Goal: Task Accomplishment & Management: Use online tool/utility

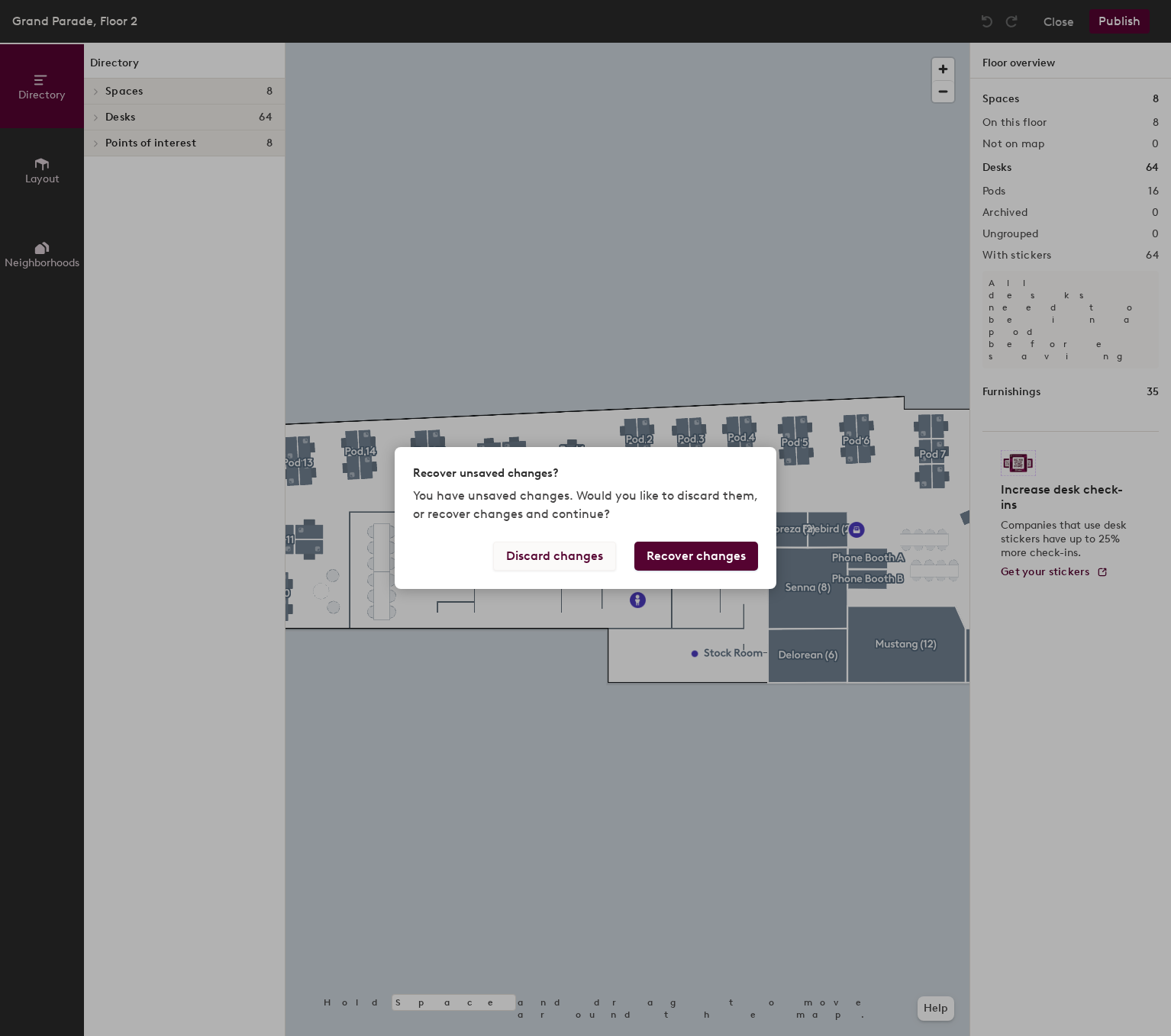
click at [593, 558] on button "Discard changes" at bounding box center [554, 556] width 123 height 29
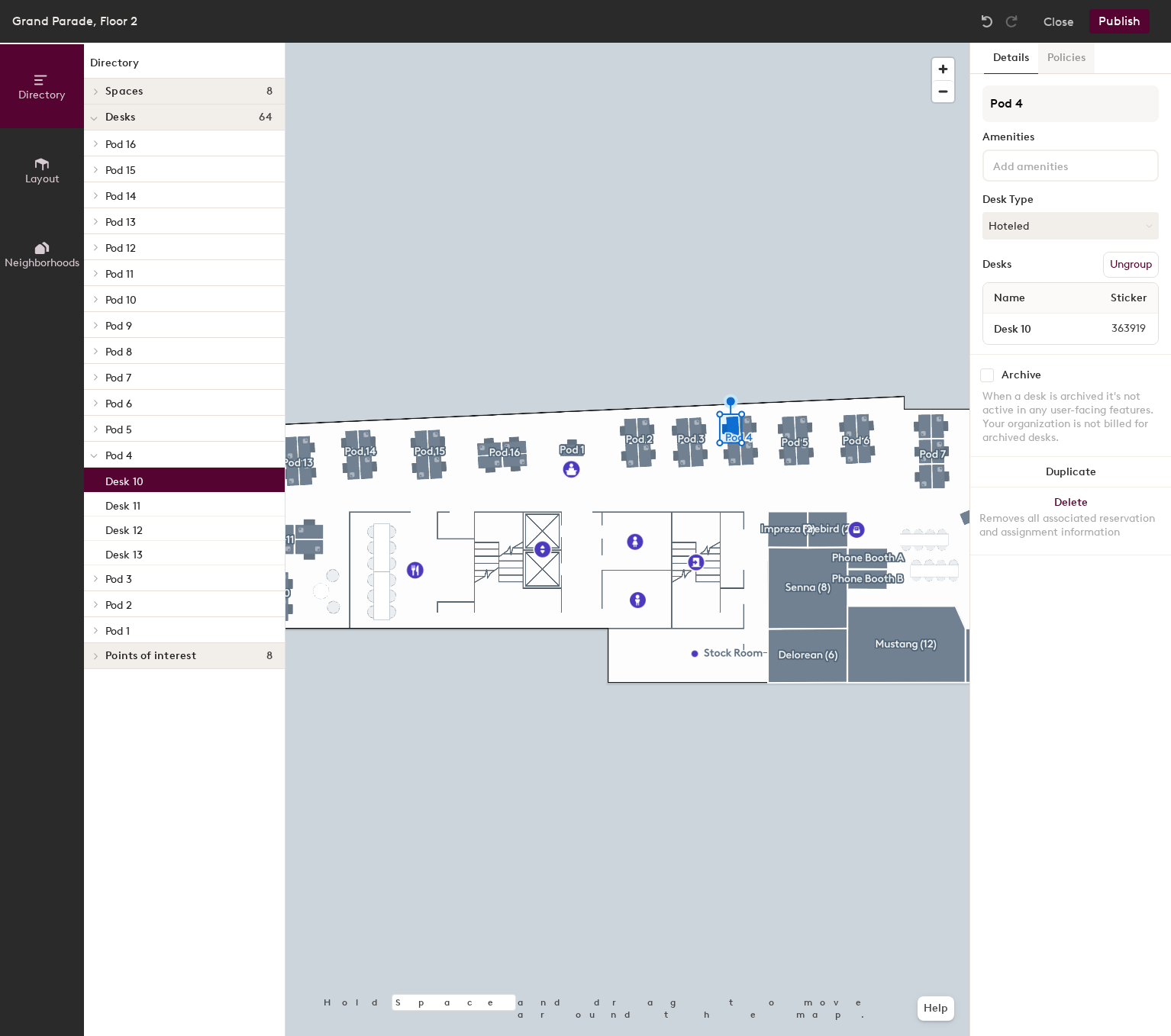
click at [1058, 62] on button "Policies" at bounding box center [1066, 58] width 56 height 31
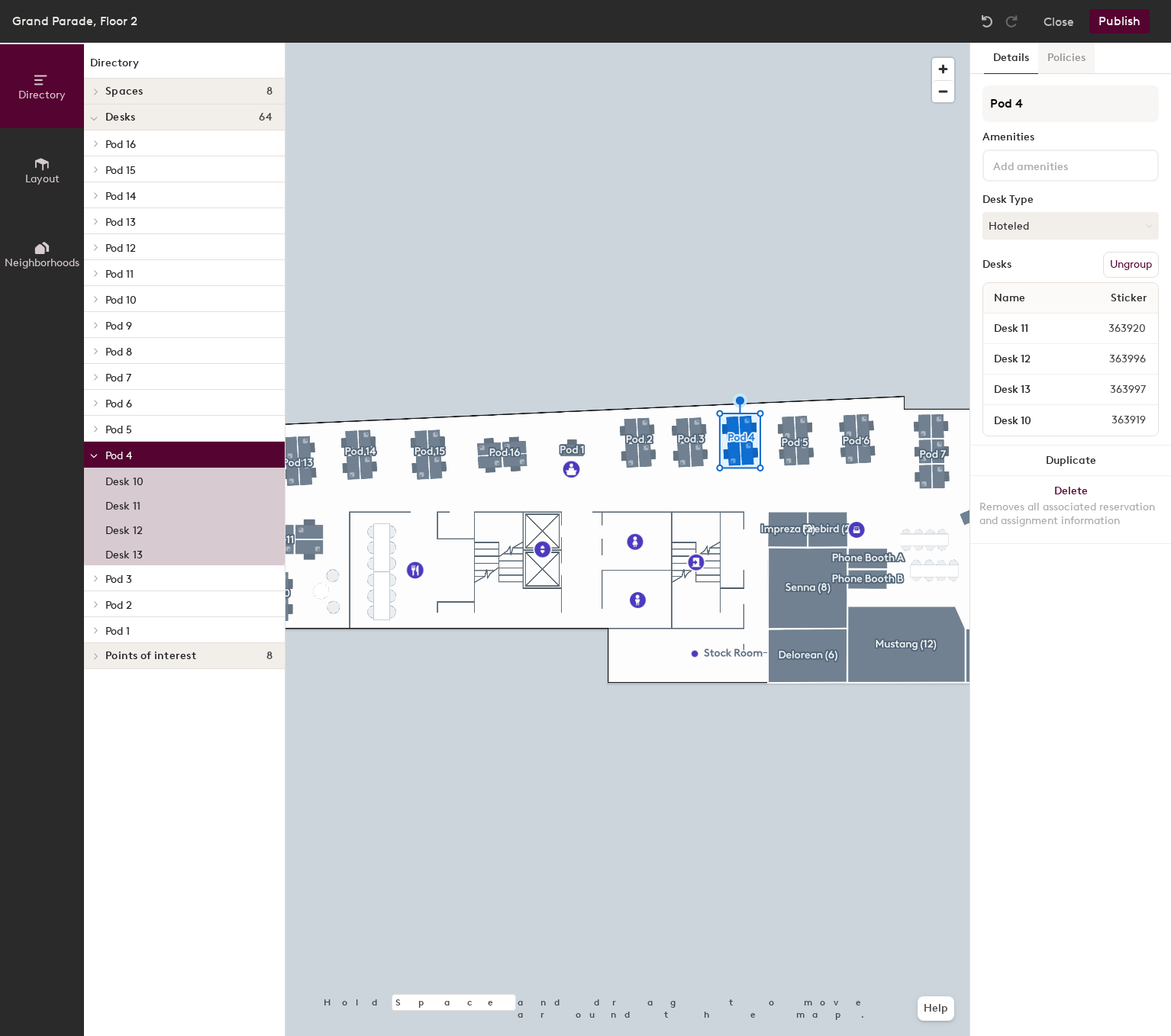
click at [1083, 50] on button "Policies" at bounding box center [1066, 58] width 56 height 31
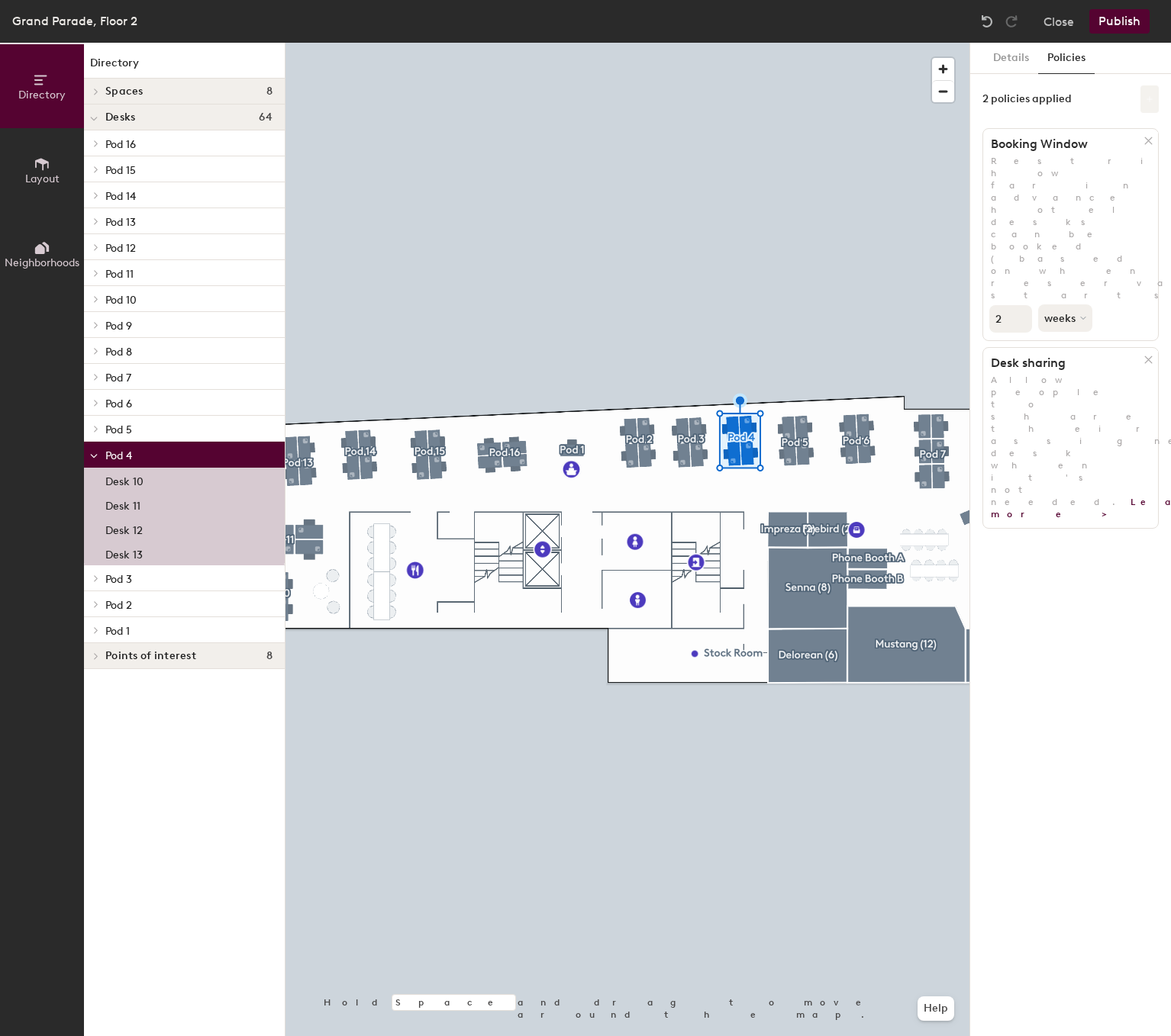
click at [1148, 100] on icon at bounding box center [1149, 98] width 8 height 8
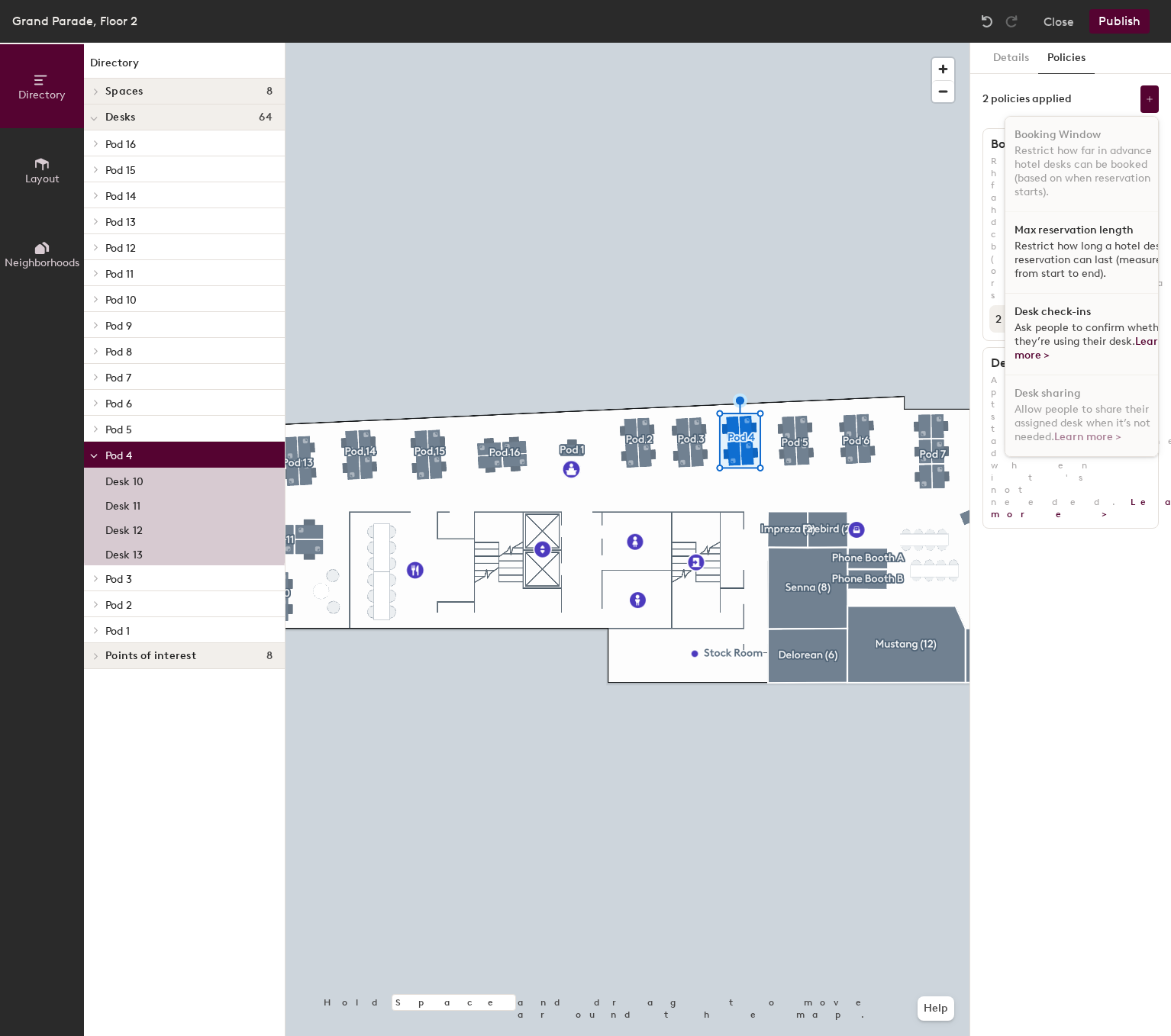
scroll to position [9, 0]
click at [1044, 322] on span "Ask people to confirm whether they’re using their desk. Learn more >" at bounding box center [1091, 341] width 154 height 40
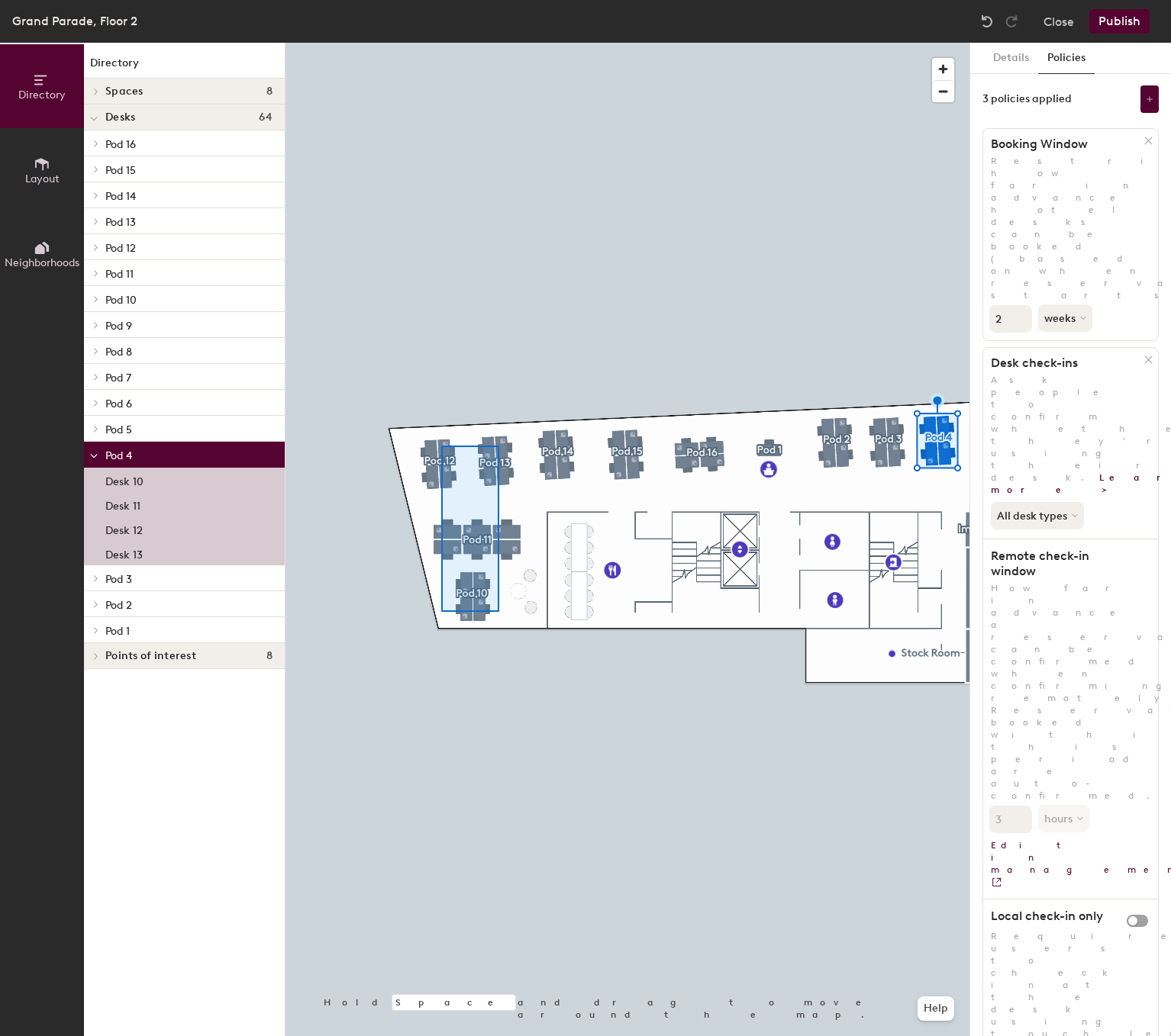
click at [441, 43] on div at bounding box center [627, 43] width 684 height 0
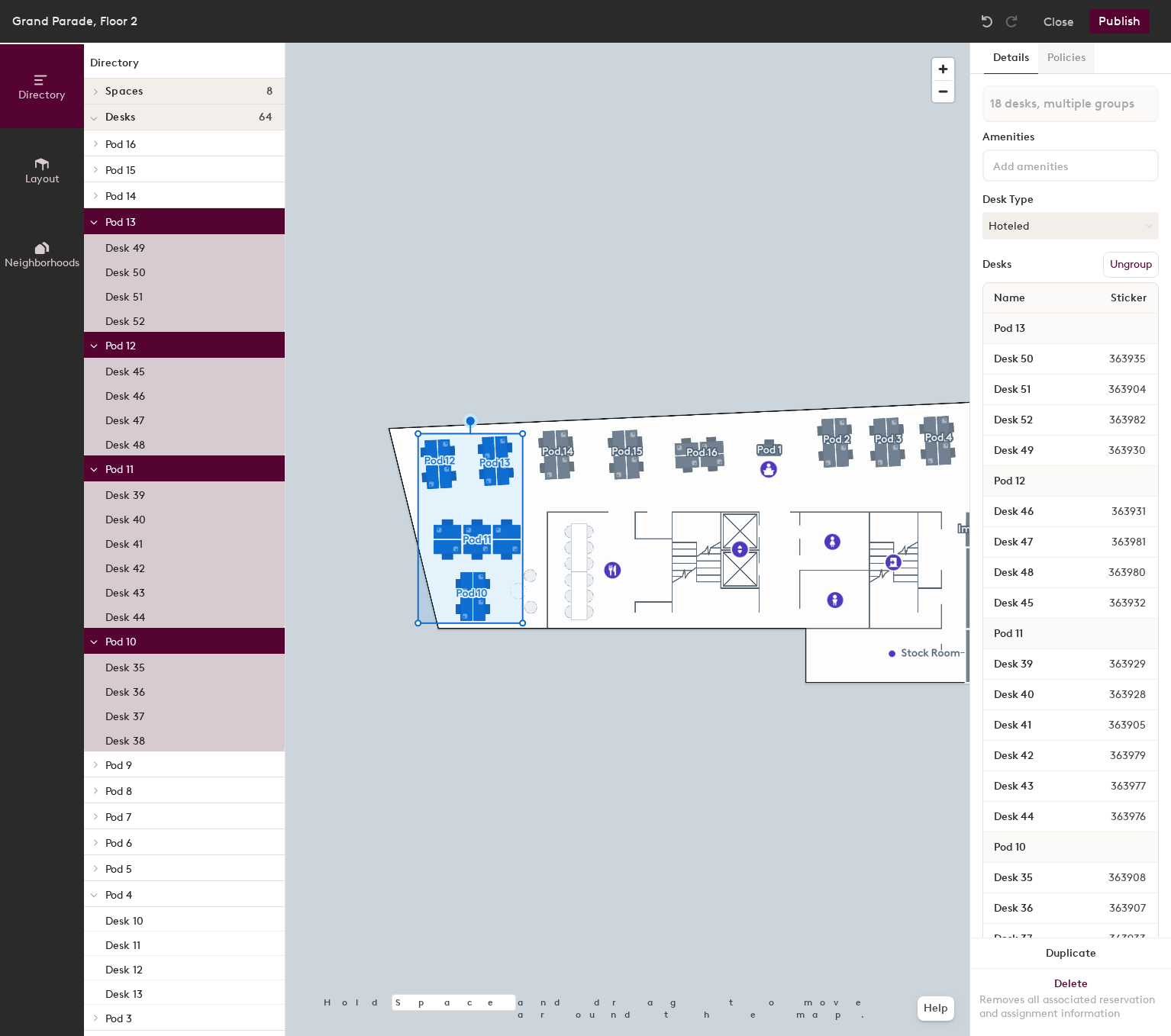
click at [1068, 59] on button "Policies" at bounding box center [1066, 58] width 56 height 31
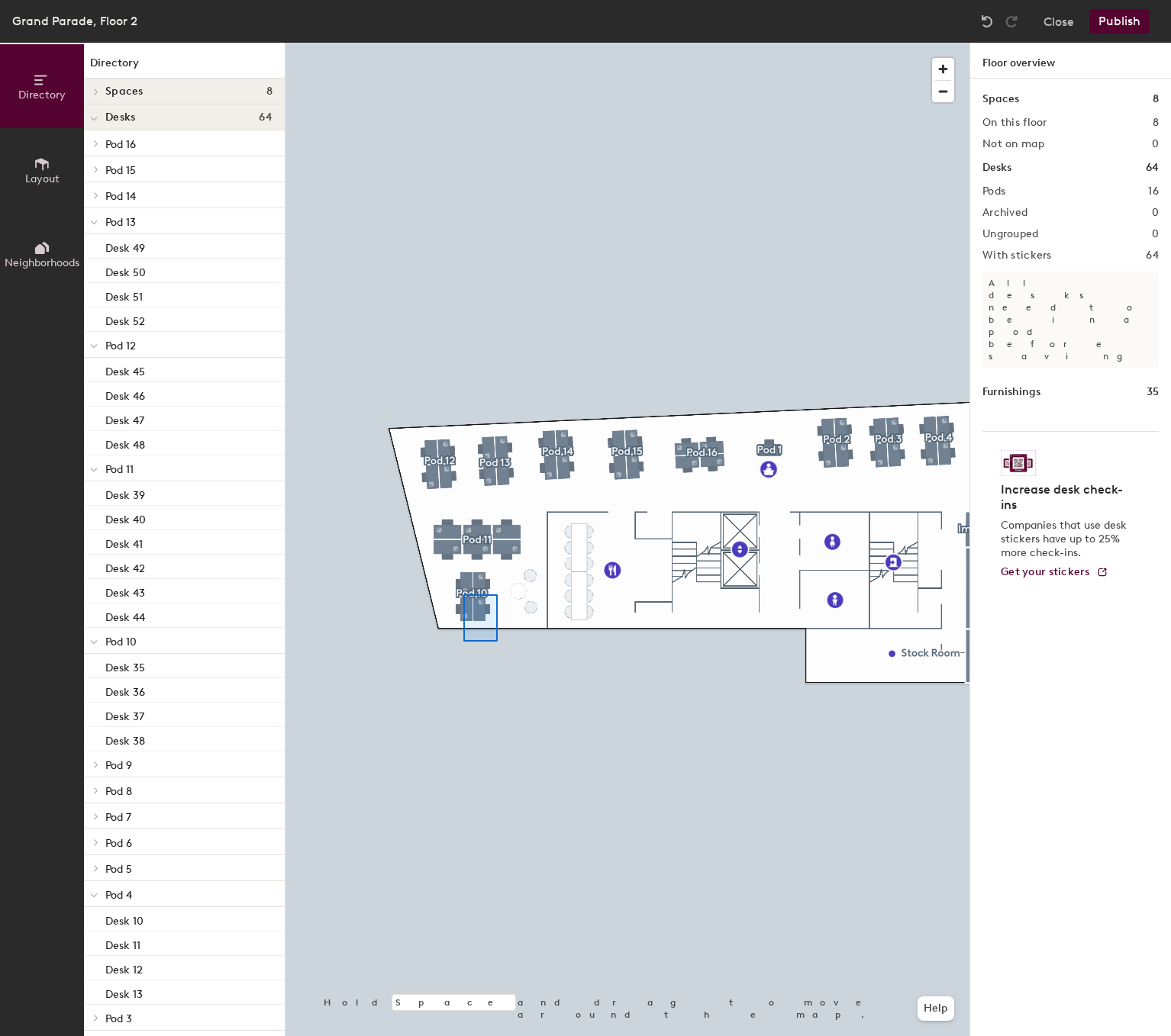
click at [462, 43] on div at bounding box center [627, 43] width 684 height 0
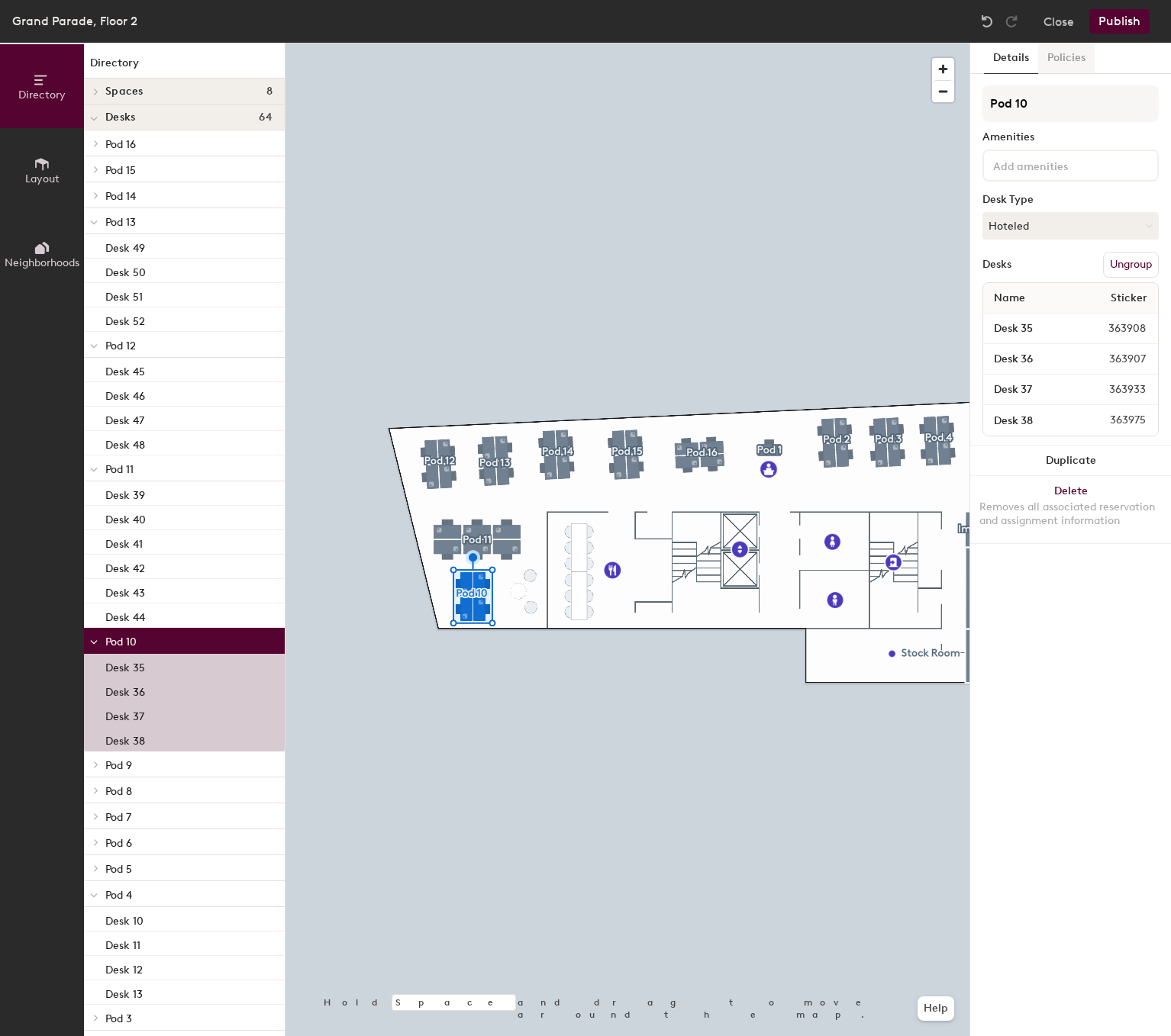
click at [1068, 61] on button "Policies" at bounding box center [1066, 58] width 56 height 31
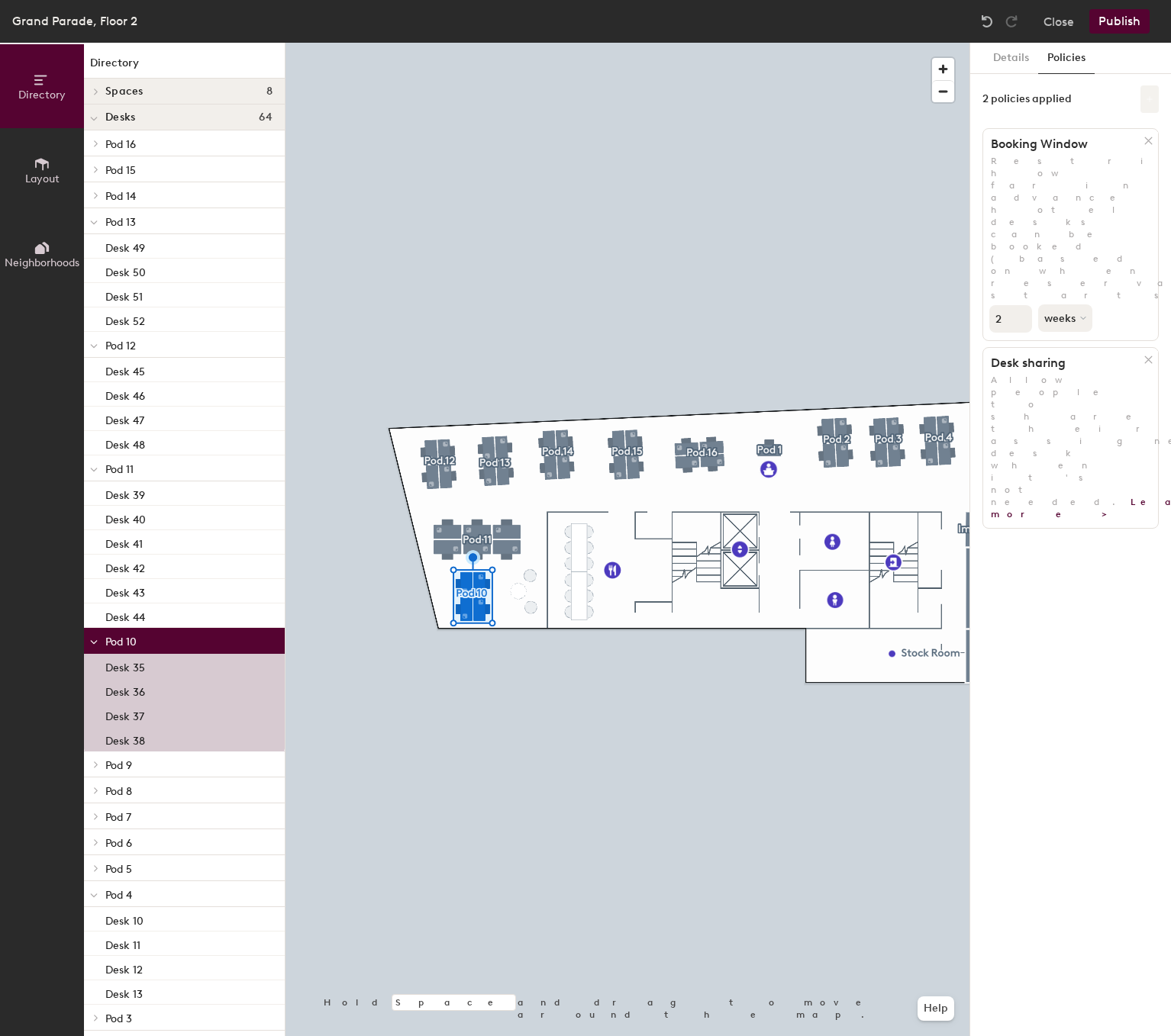
click at [1151, 102] on icon at bounding box center [1149, 98] width 8 height 8
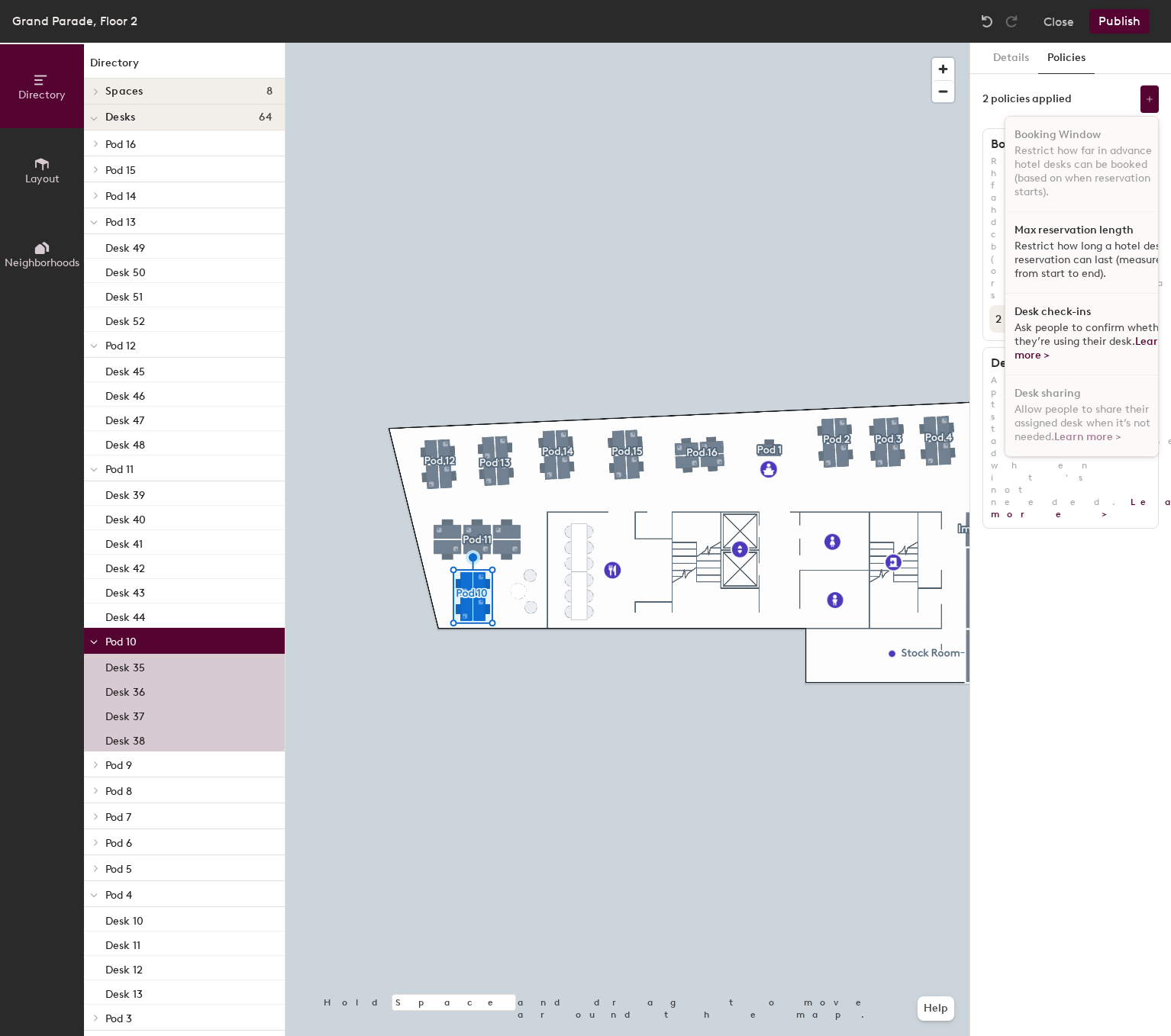
click at [1089, 321] on span "Ask people to confirm whether they’re using their desk. Learn more >" at bounding box center [1091, 341] width 154 height 40
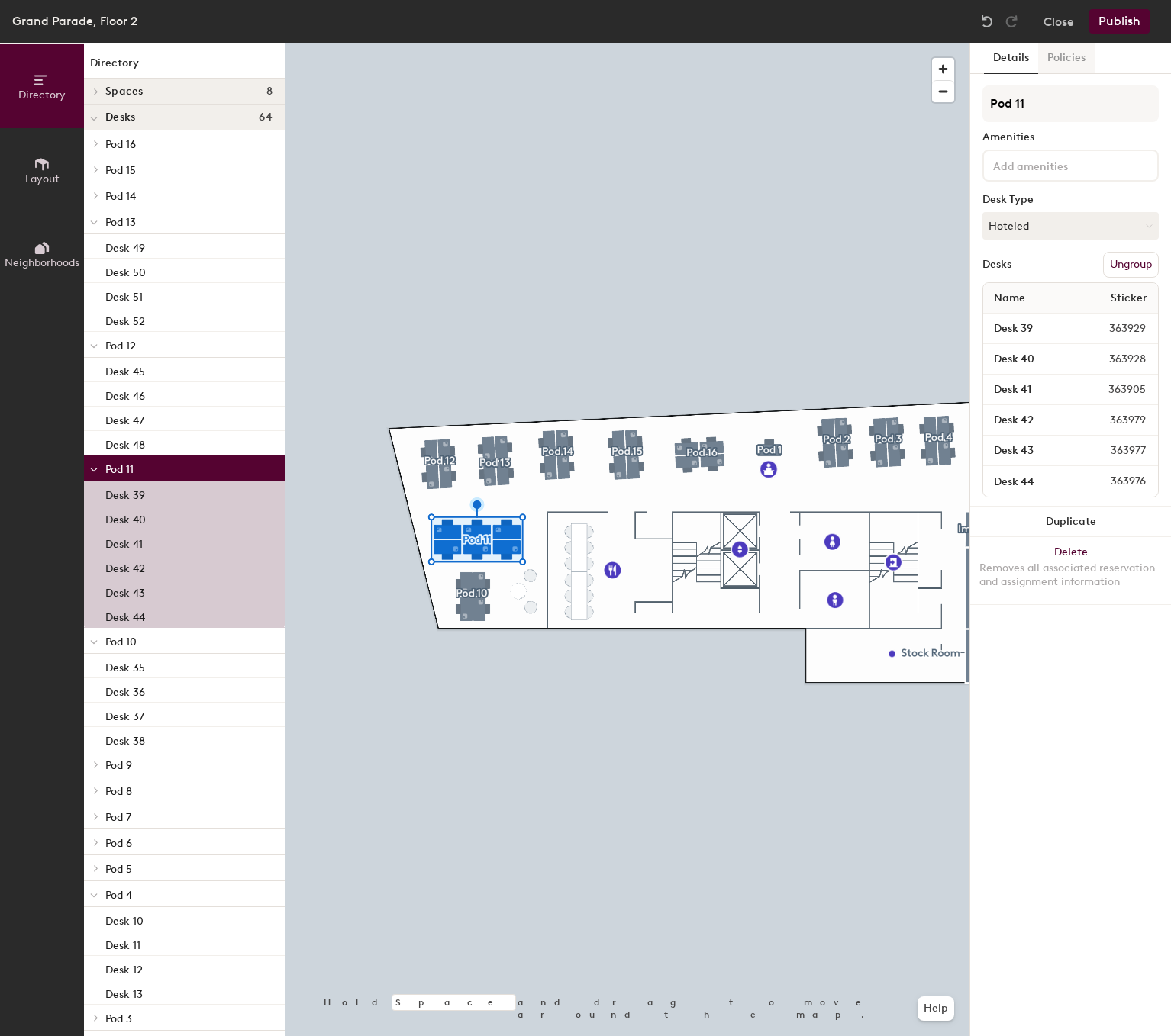
click at [1060, 64] on button "Policies" at bounding box center [1066, 58] width 56 height 31
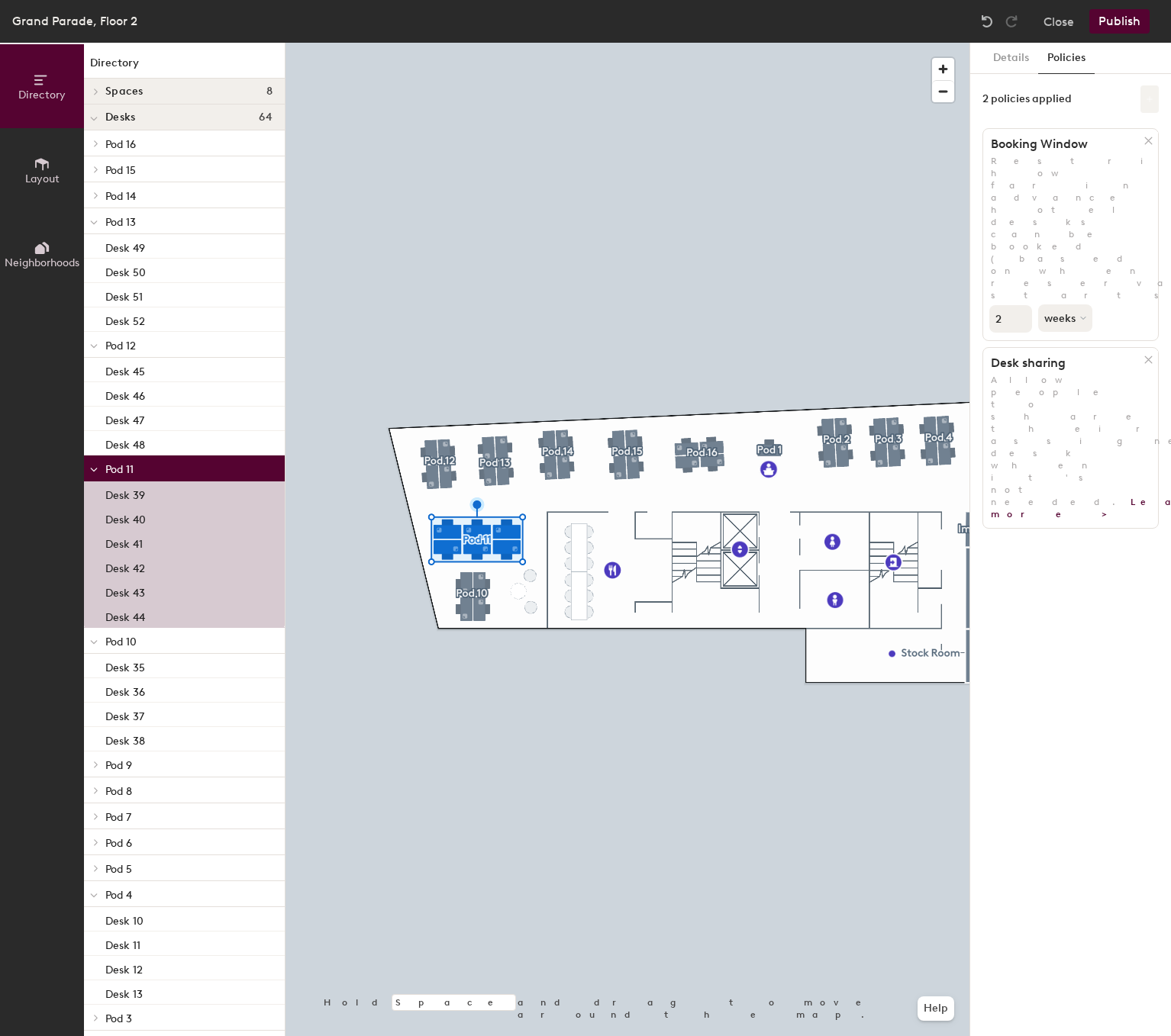
click at [1142, 102] on button at bounding box center [1150, 99] width 19 height 28
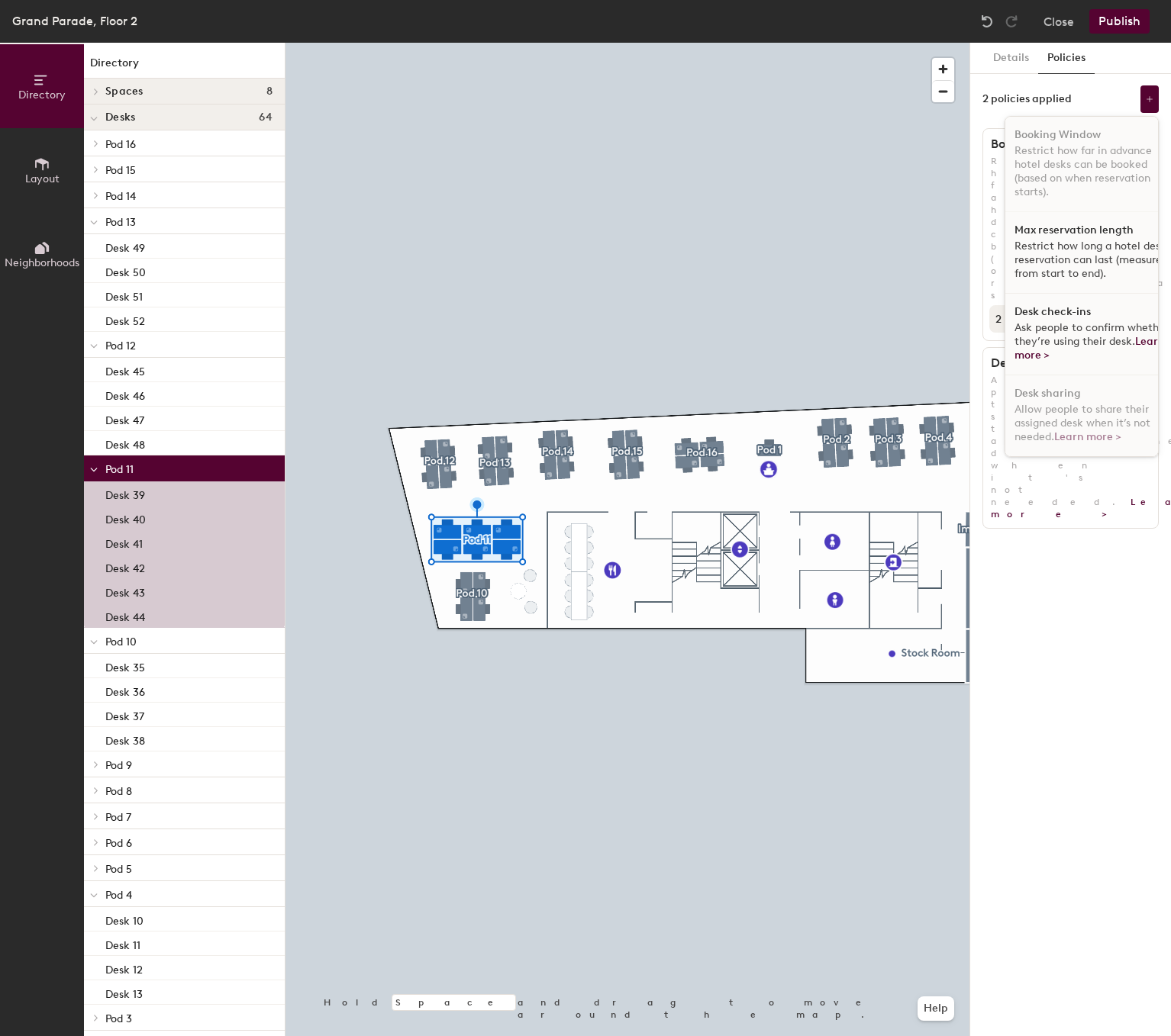
click at [1082, 325] on span "Ask people to confirm whether they’re using their desk. Learn more >" at bounding box center [1091, 341] width 154 height 40
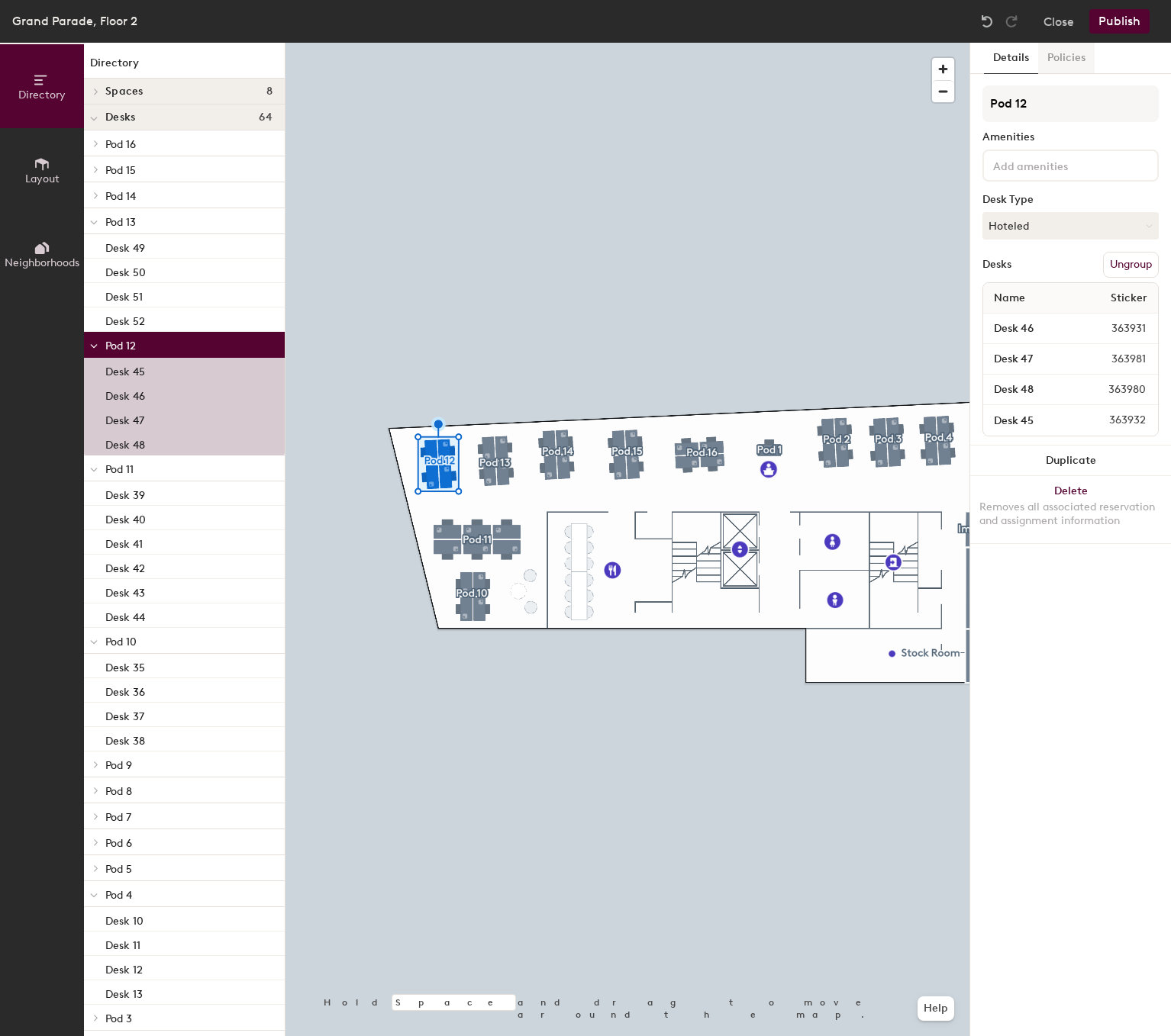
click at [1066, 61] on button "Policies" at bounding box center [1066, 58] width 56 height 31
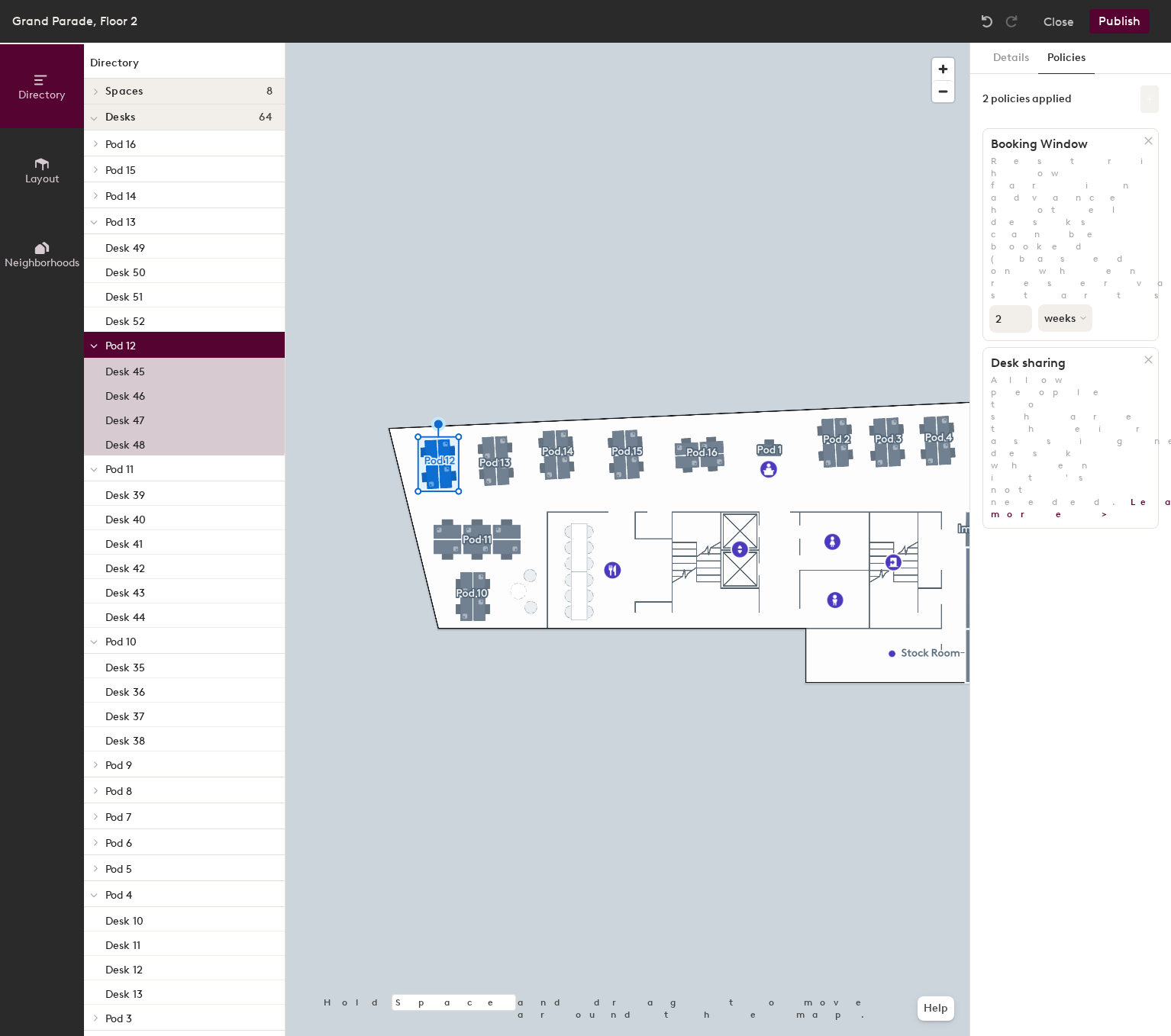
click at [1146, 95] on icon at bounding box center [1149, 98] width 8 height 8
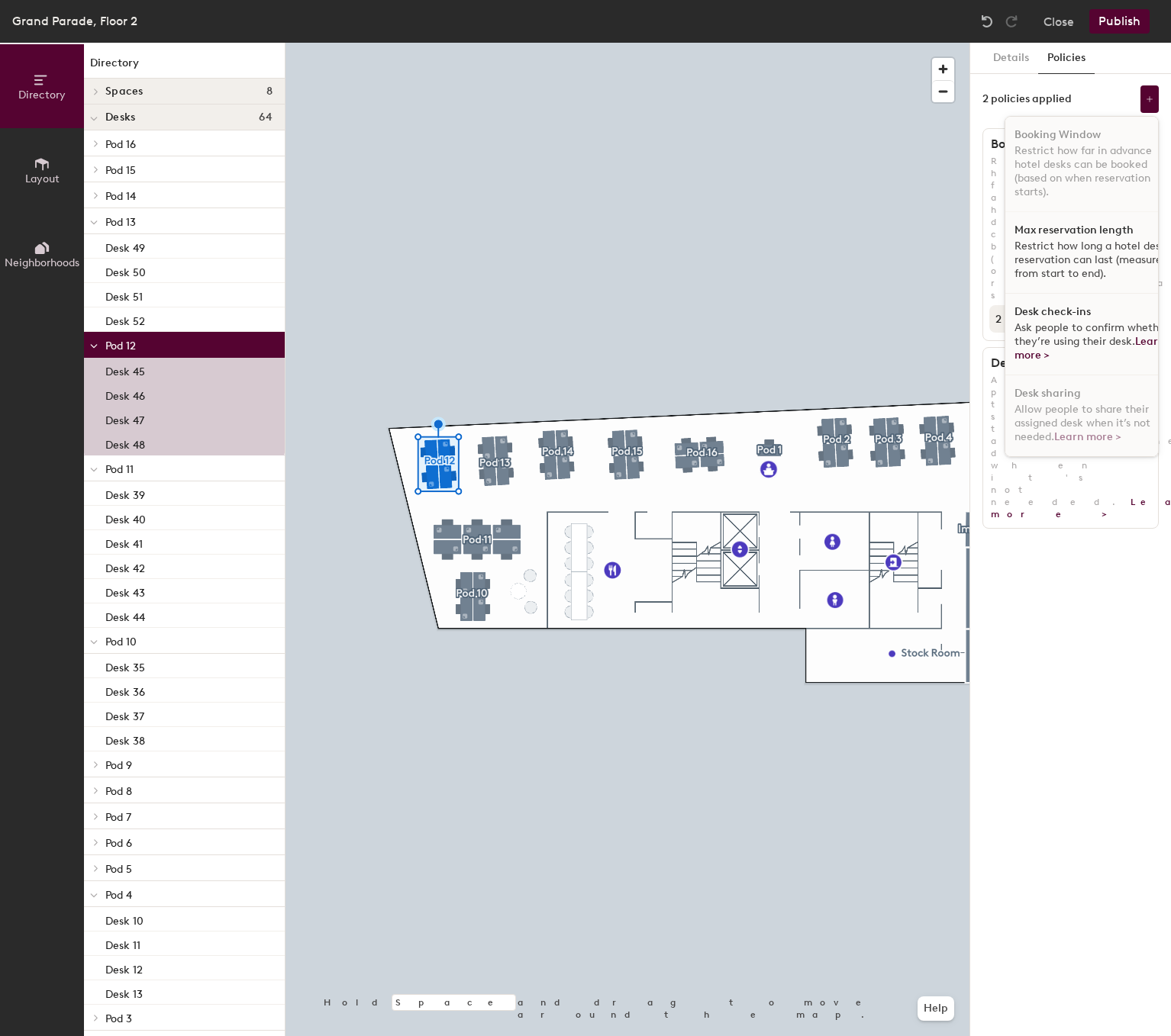
click at [1083, 333] on span "Ask people to confirm whether they’re using their desk. Learn more >" at bounding box center [1091, 341] width 154 height 40
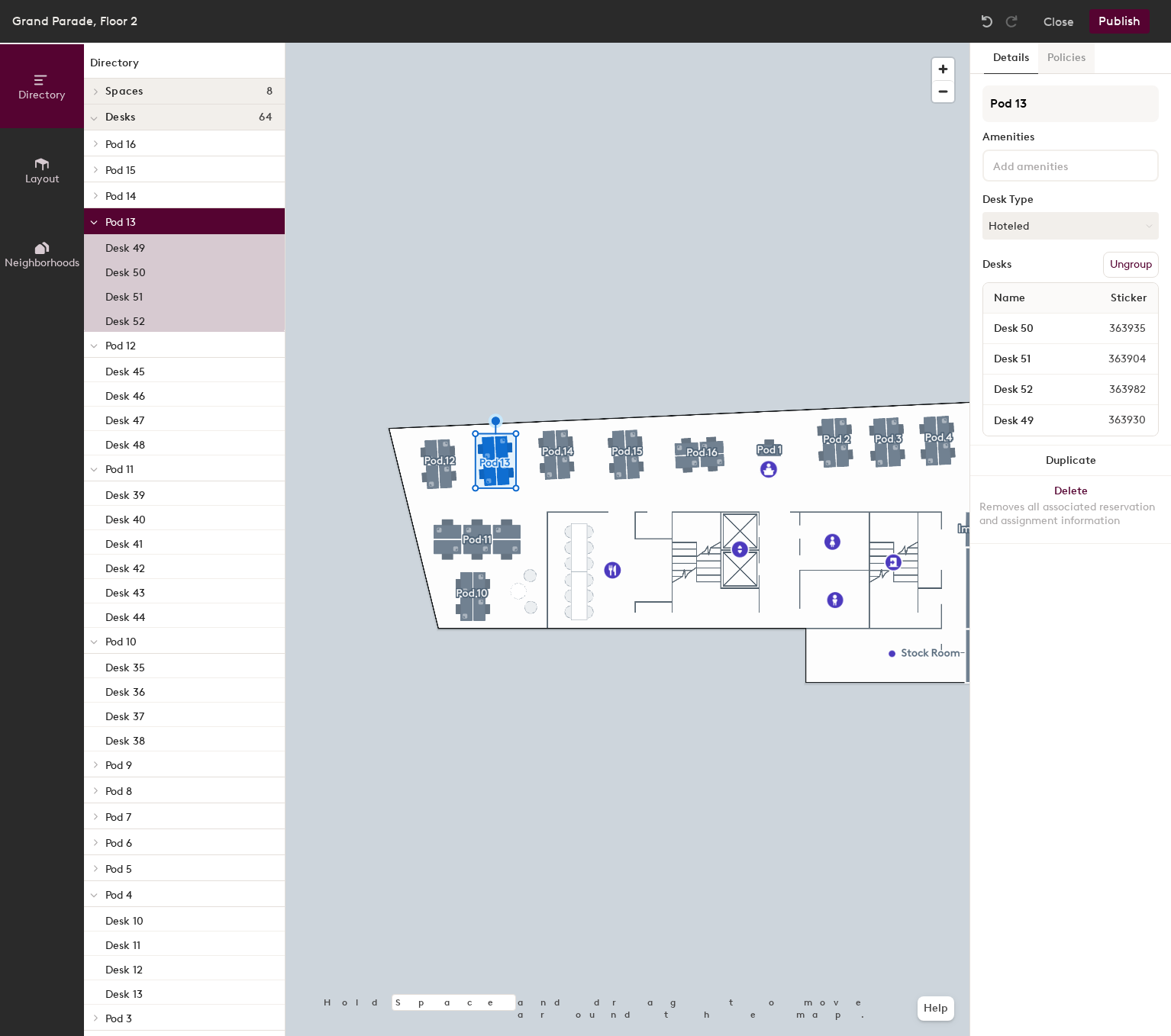
click at [1076, 61] on button "Policies" at bounding box center [1066, 58] width 56 height 31
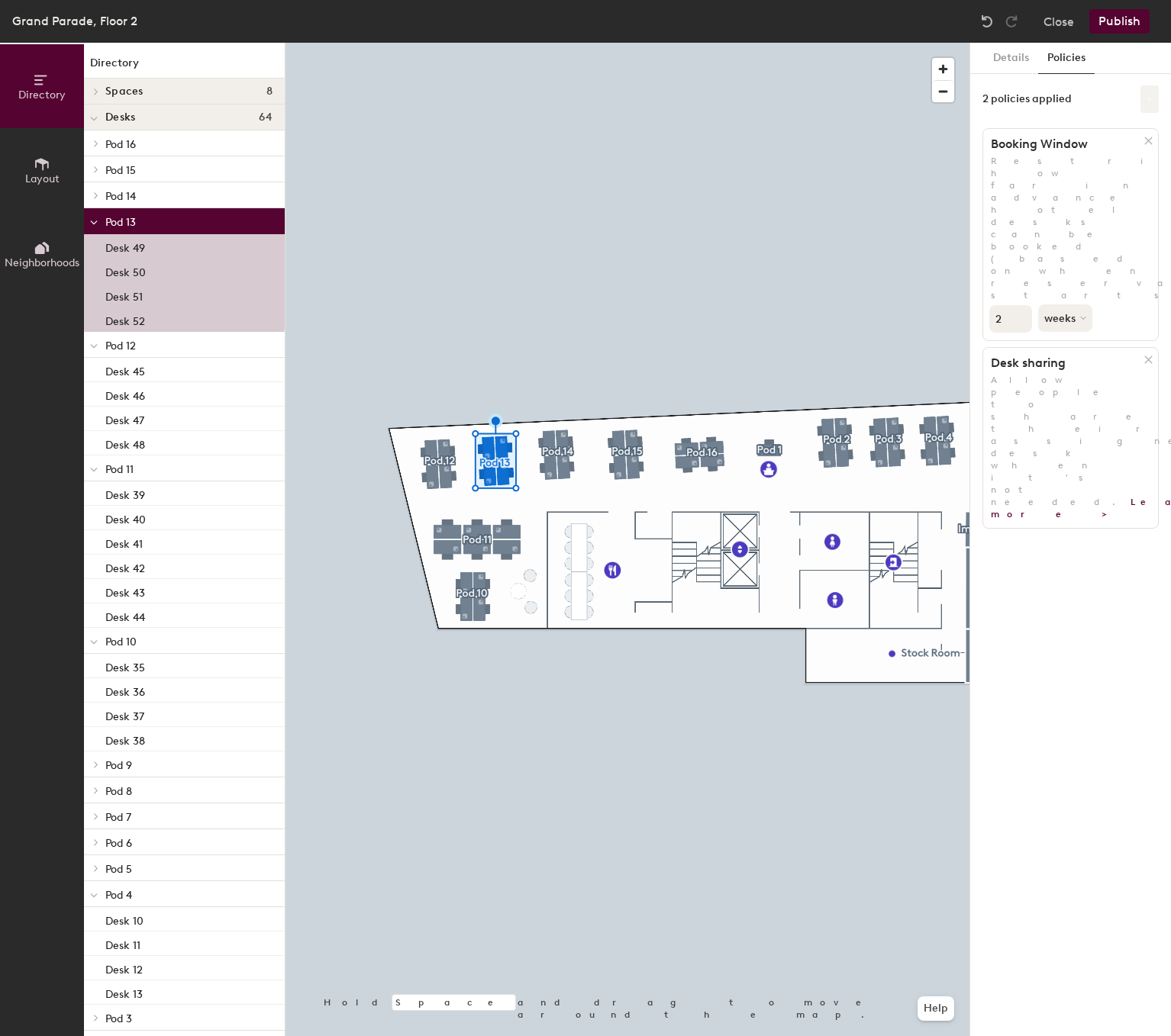
click at [1144, 101] on button at bounding box center [1150, 99] width 19 height 28
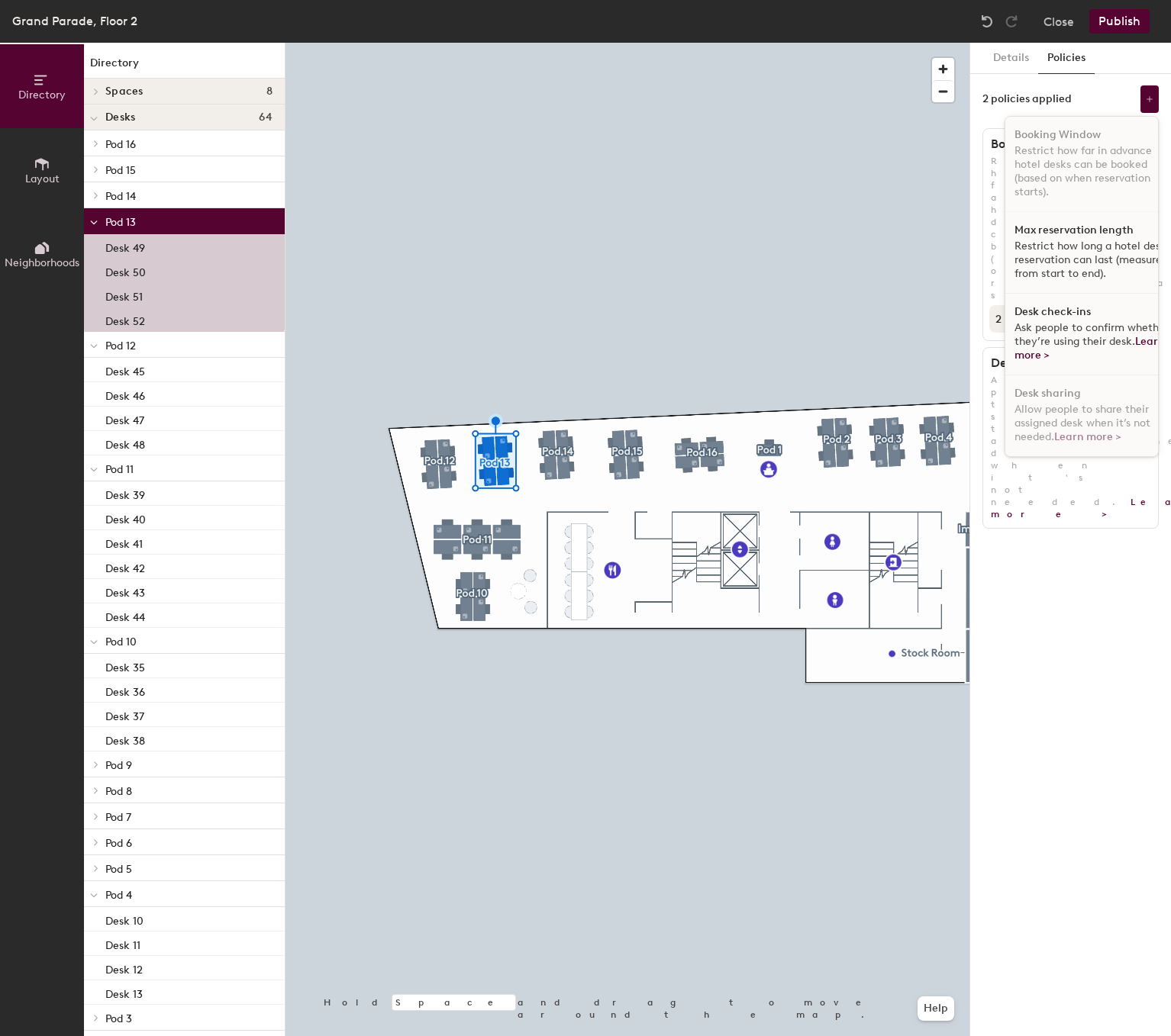
click at [1058, 322] on span "Ask people to confirm whether they’re using their desk. Learn more >" at bounding box center [1091, 341] width 154 height 40
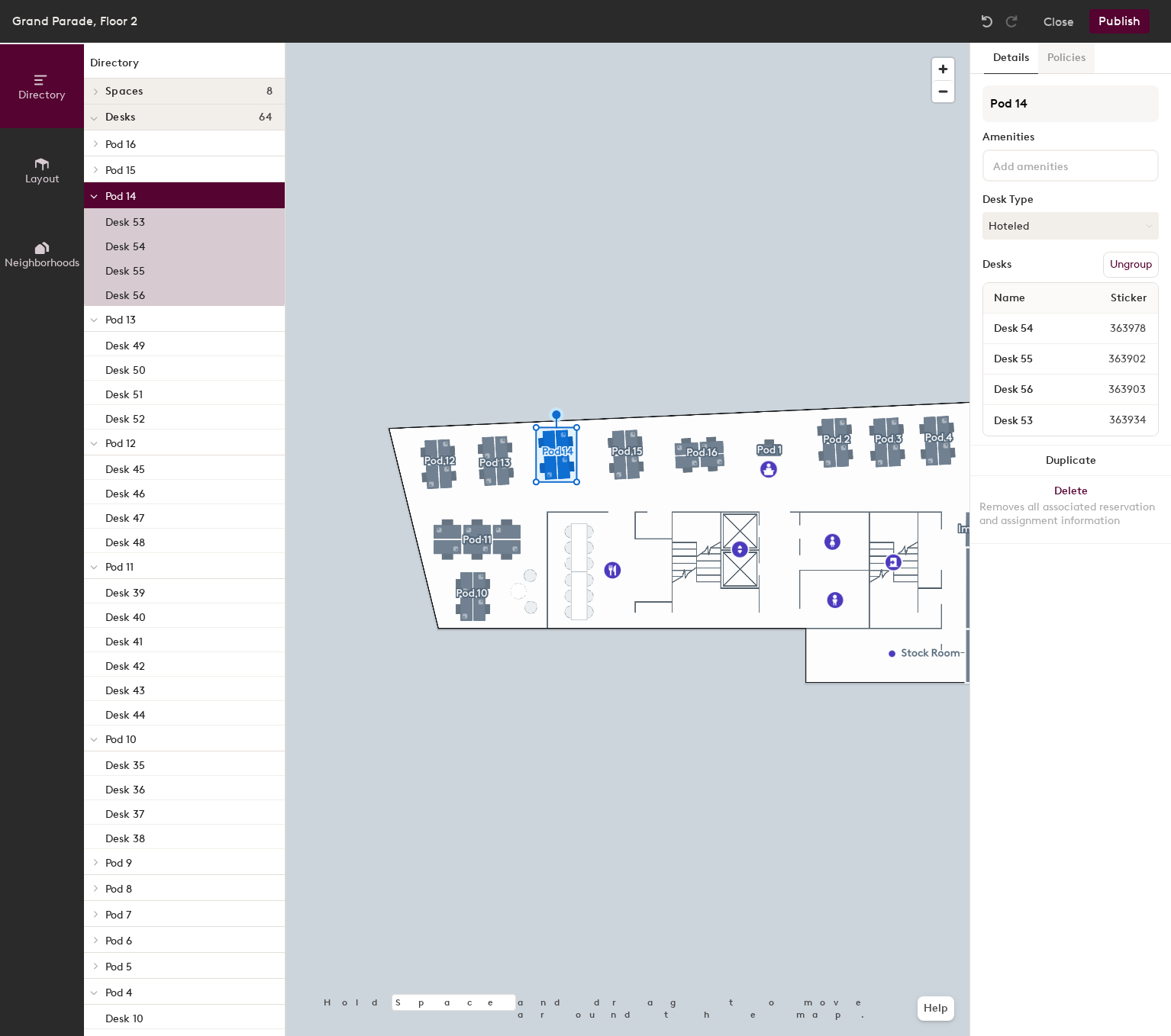
click at [1071, 51] on button "Policies" at bounding box center [1066, 58] width 56 height 31
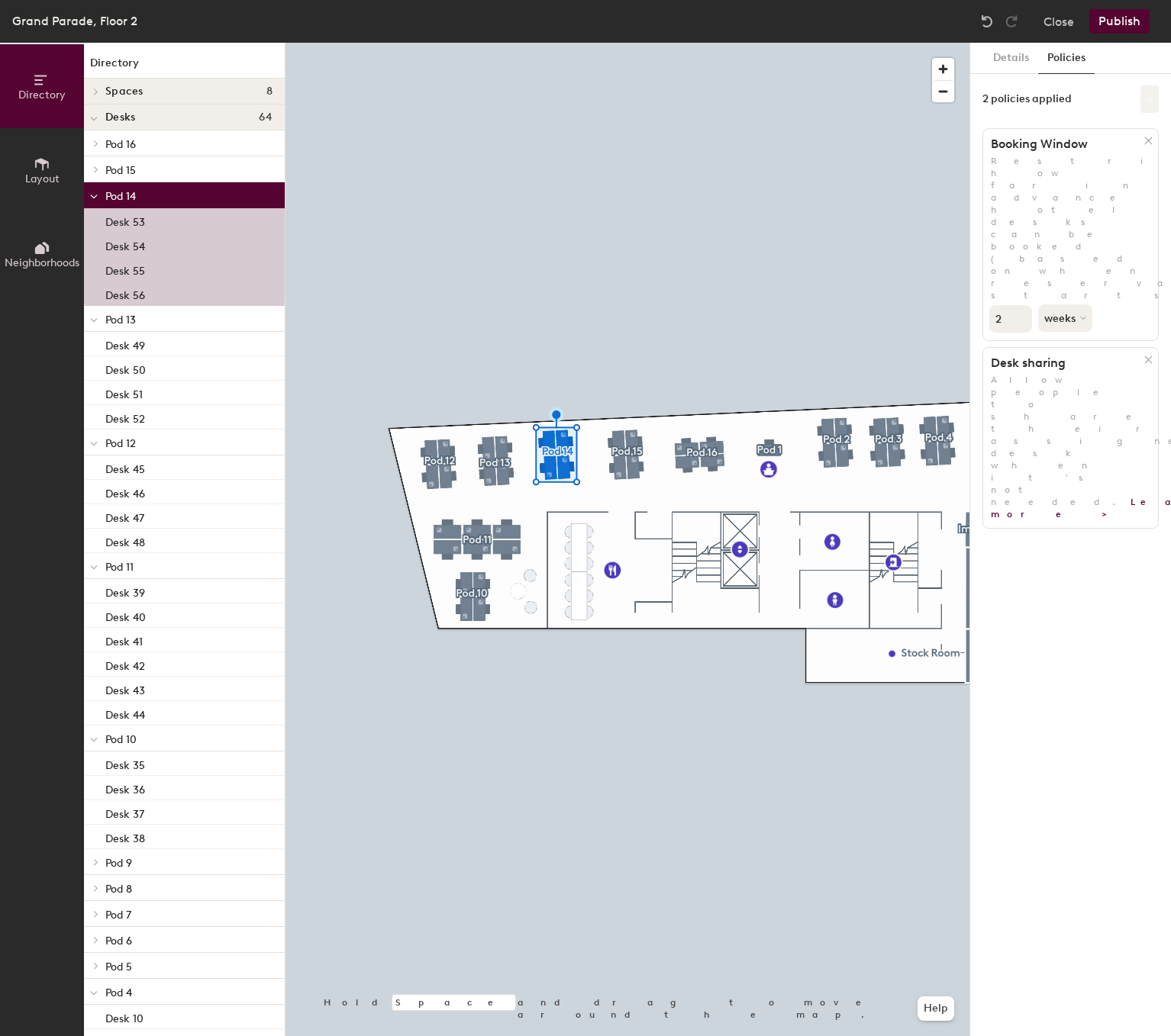
click at [1152, 98] on icon at bounding box center [1149, 98] width 8 height 8
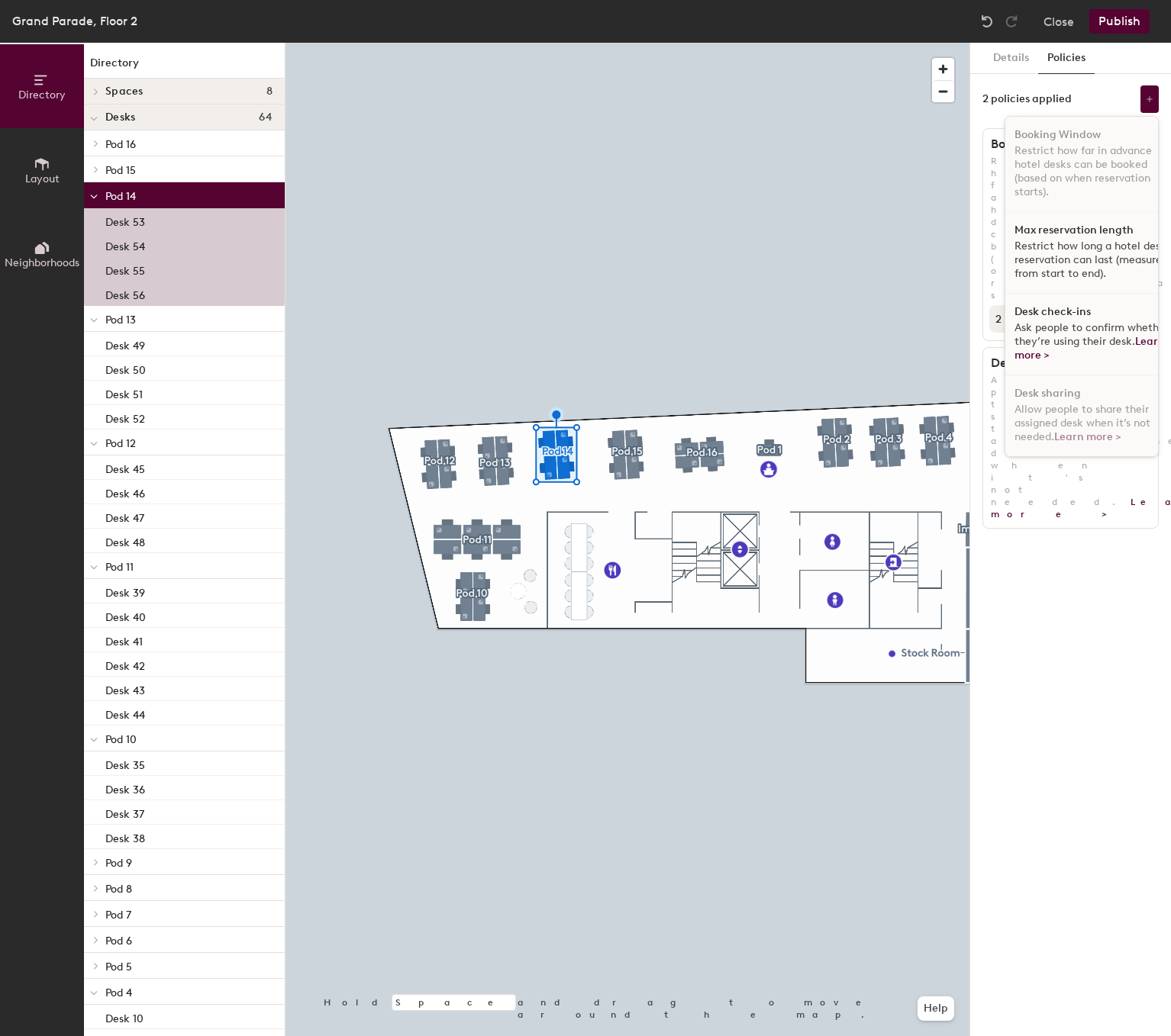
click at [1077, 327] on span "Ask people to confirm whether they’re using their desk. Learn more >" at bounding box center [1091, 341] width 154 height 40
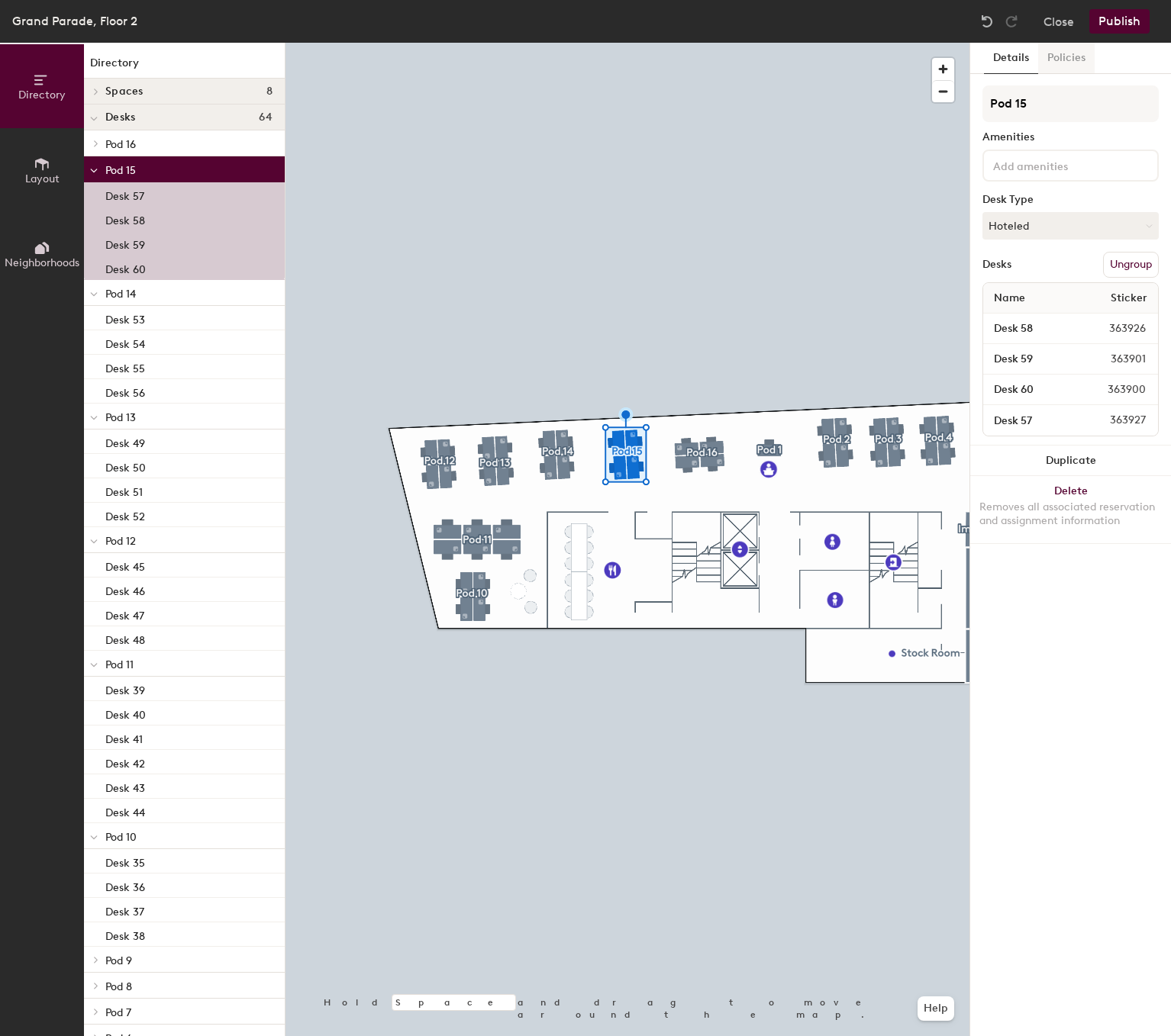
click at [1068, 53] on button "Policies" at bounding box center [1066, 58] width 56 height 31
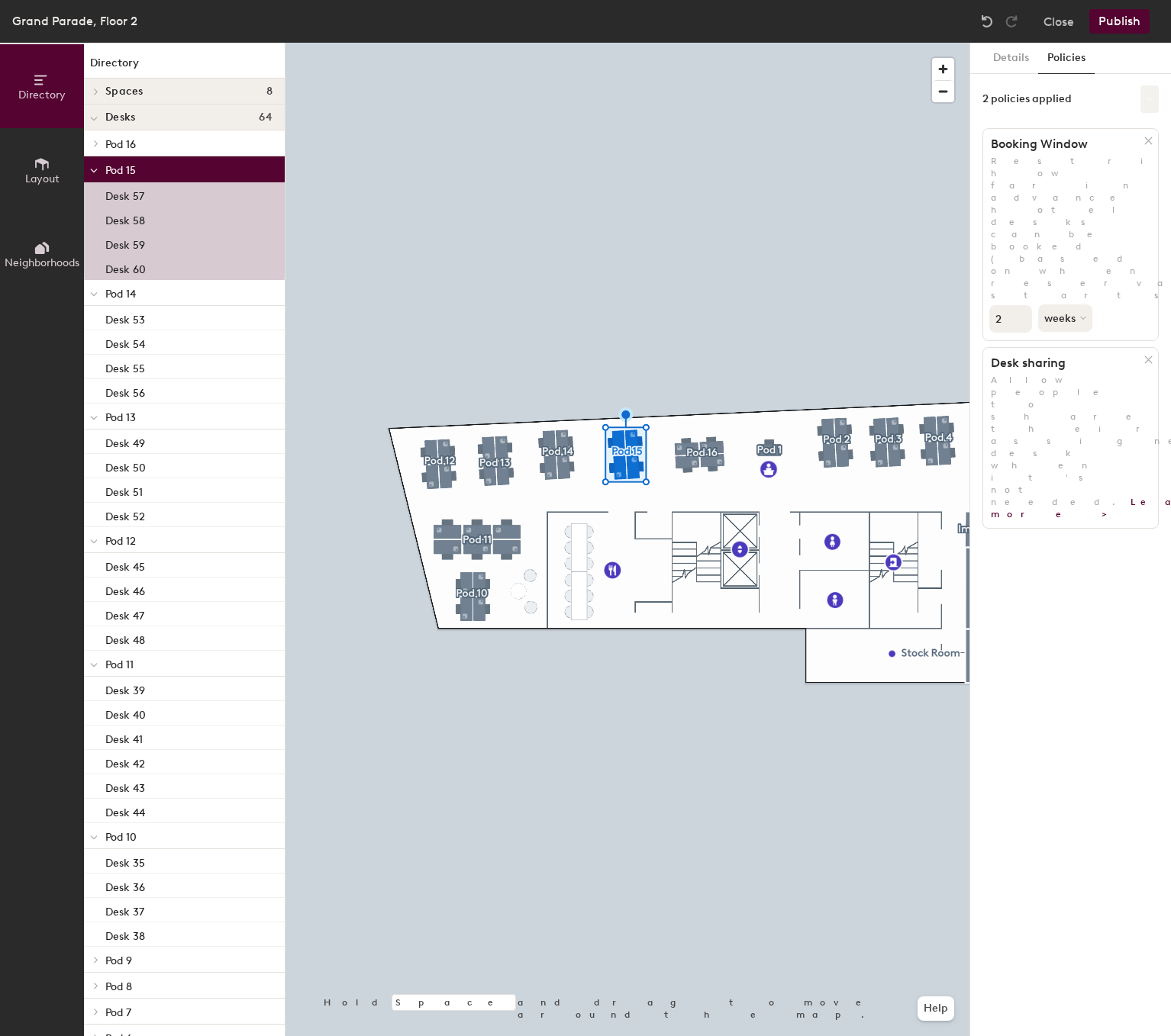
click at [1147, 89] on button at bounding box center [1150, 99] width 19 height 28
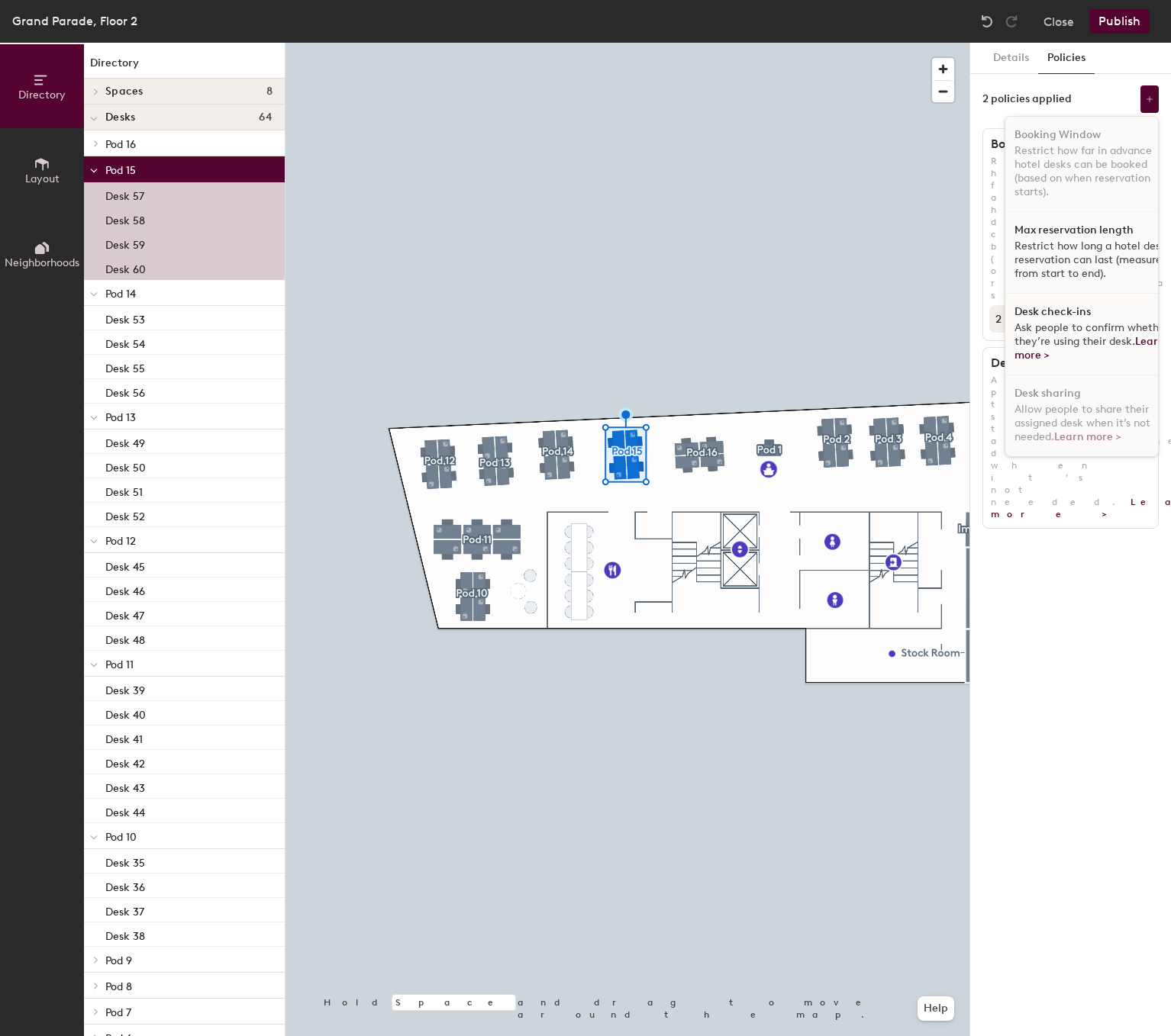
click at [1079, 325] on span "Ask people to confirm whether they’re using their desk. Learn more >" at bounding box center [1091, 341] width 154 height 40
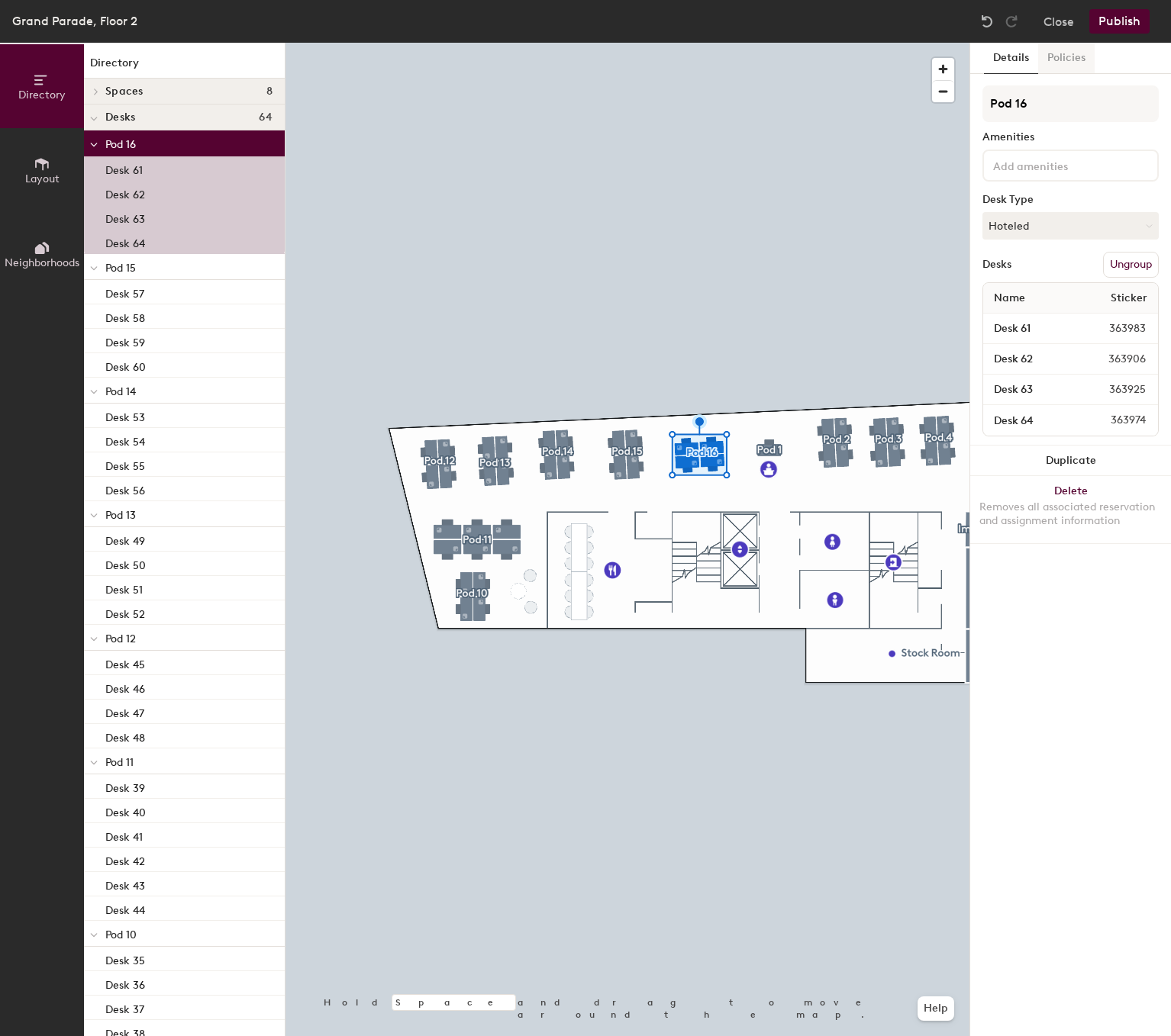
click at [1062, 48] on button "Policies" at bounding box center [1066, 58] width 56 height 31
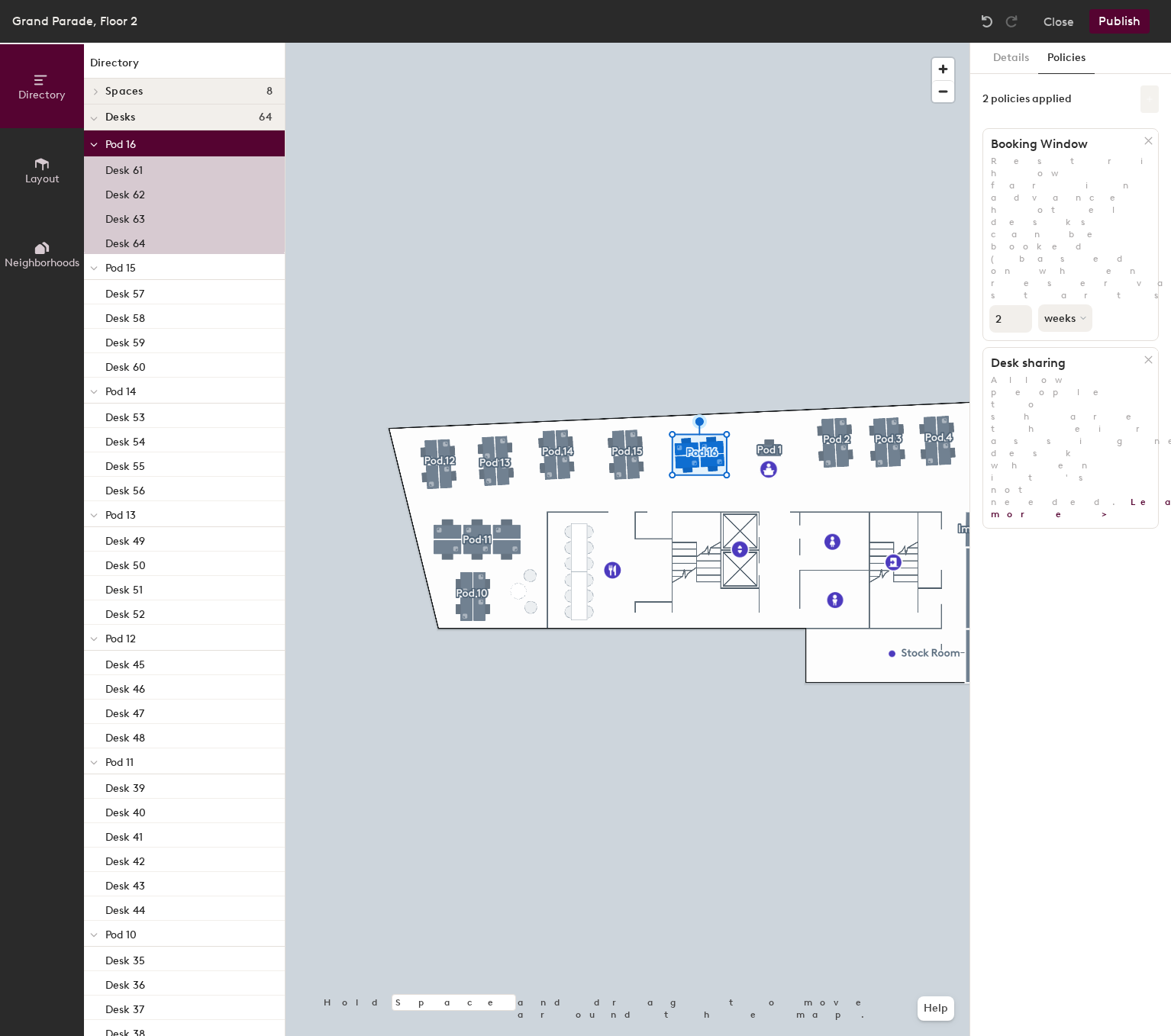
click at [1147, 97] on icon at bounding box center [1149, 98] width 8 height 8
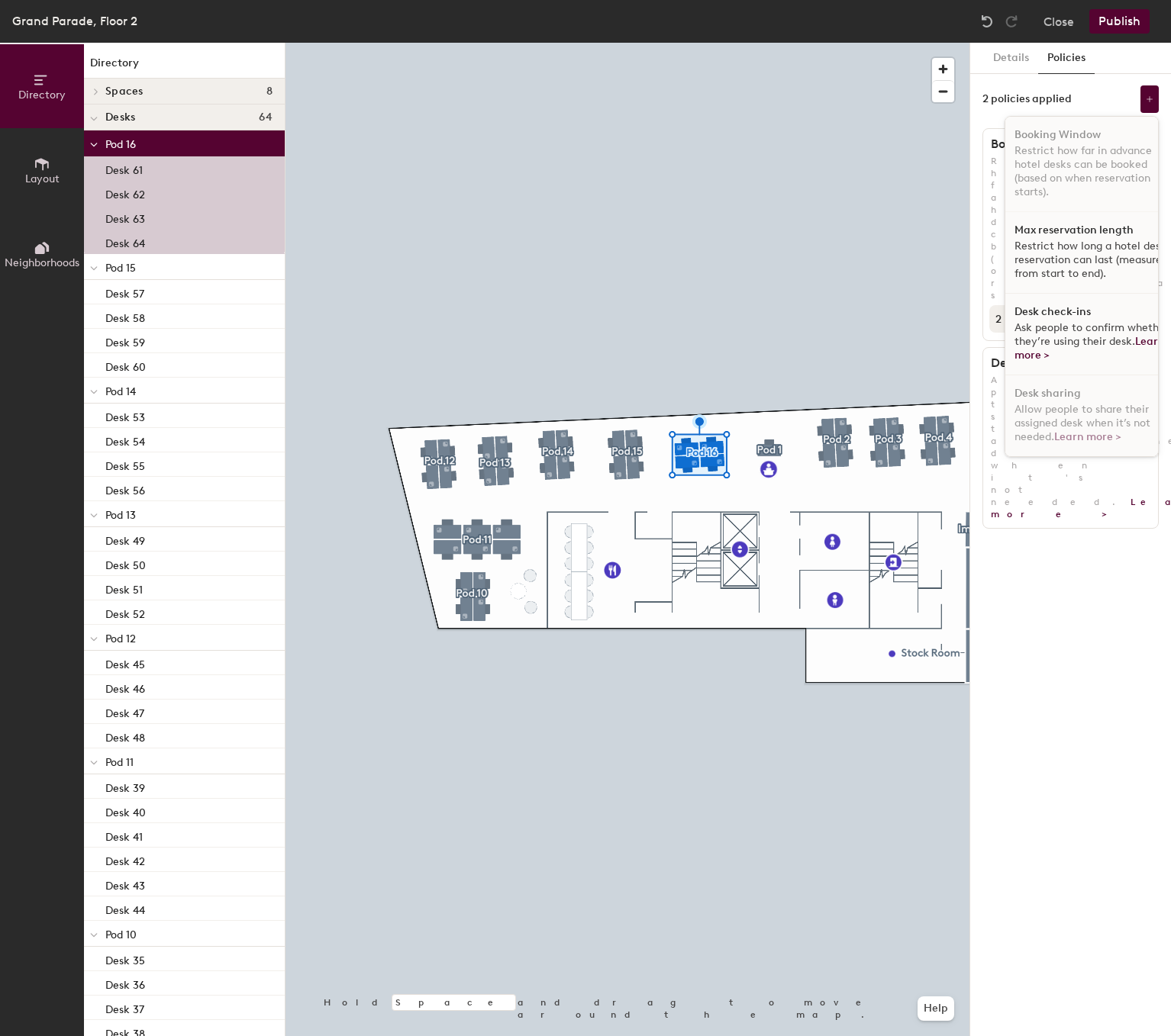
click at [1052, 326] on span "Ask people to confirm whether they’re using their desk. Learn more >" at bounding box center [1091, 341] width 154 height 40
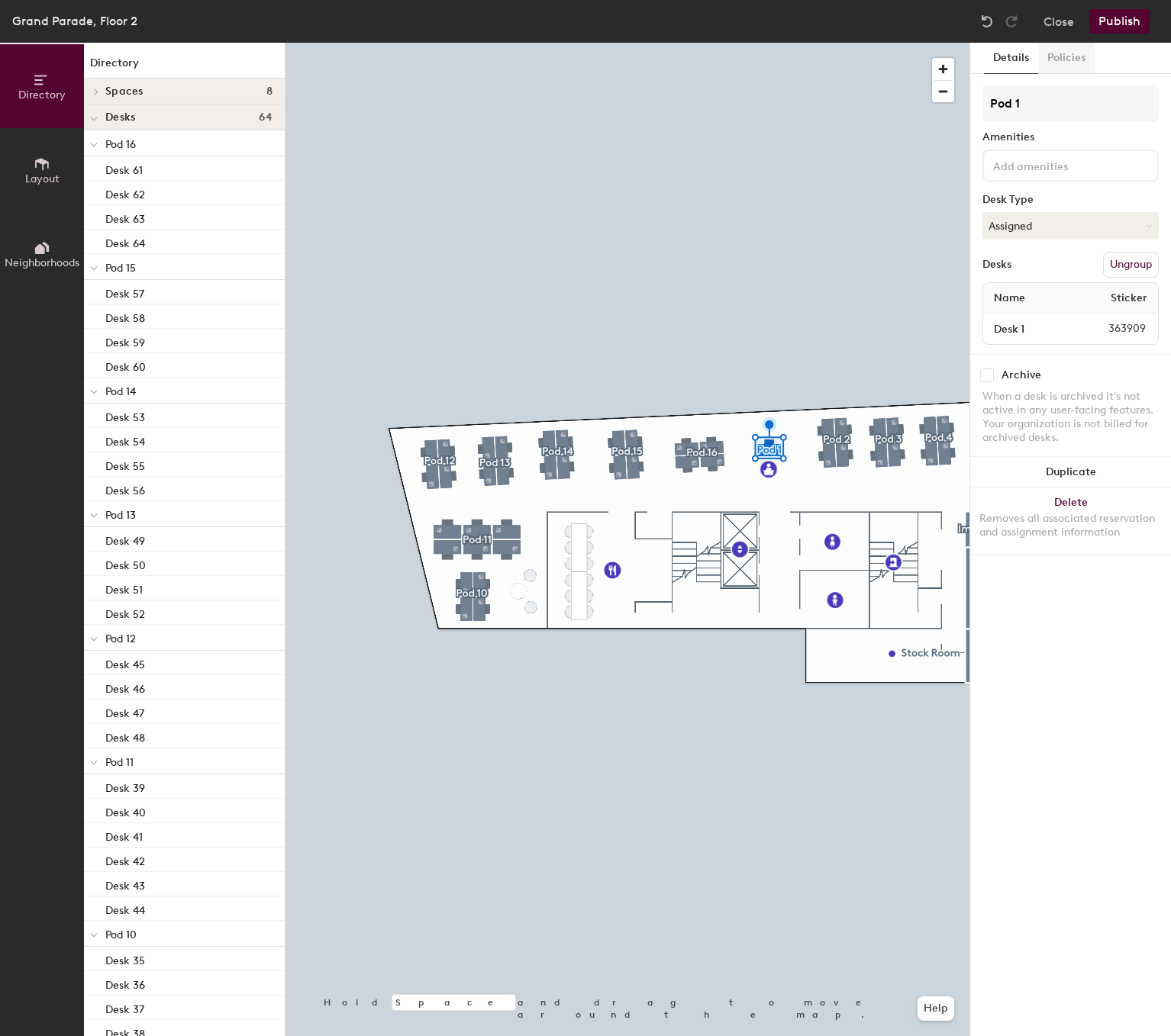
click at [1059, 54] on button "Policies" at bounding box center [1066, 58] width 56 height 31
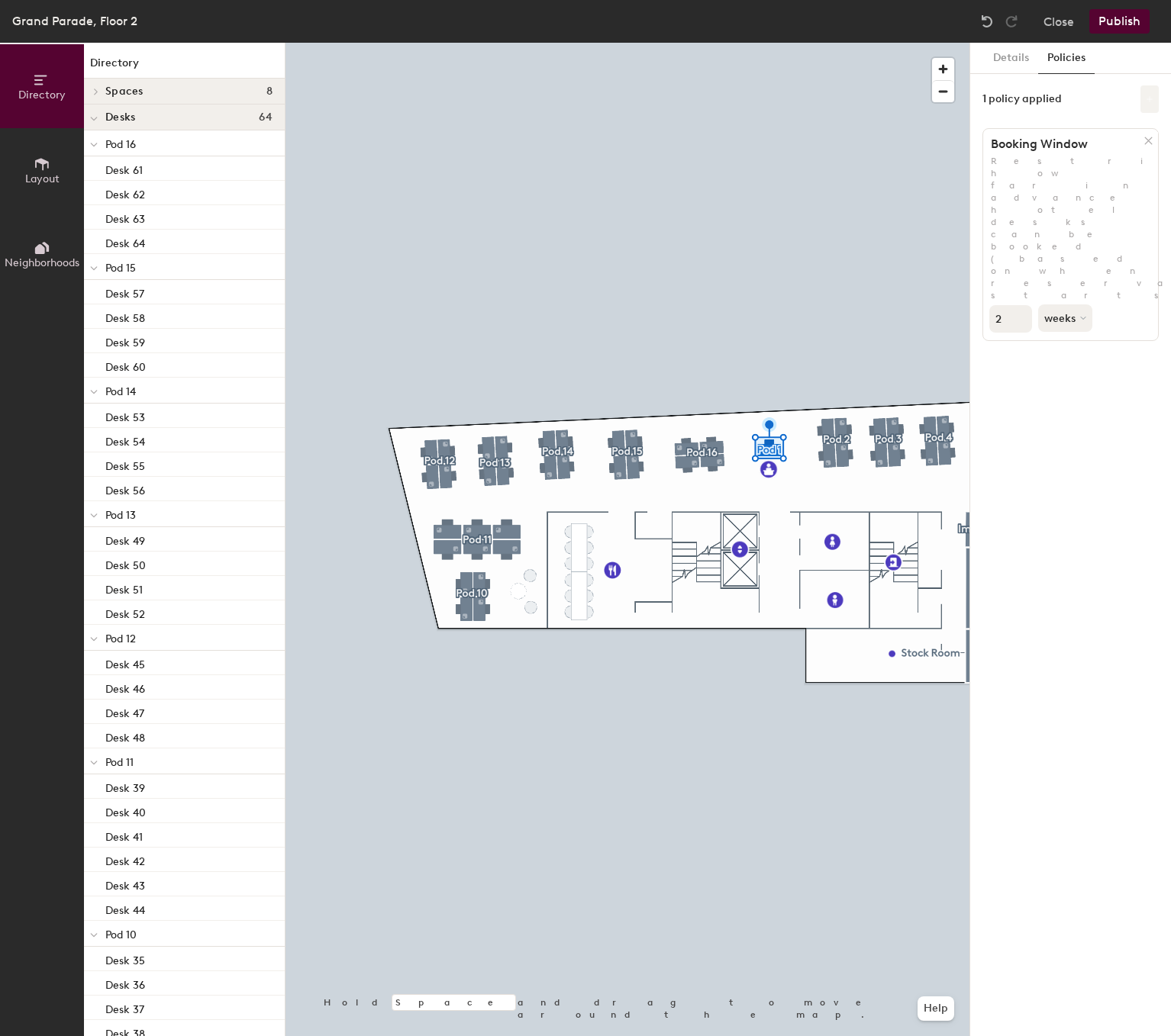
click at [1148, 94] on button at bounding box center [1150, 99] width 19 height 28
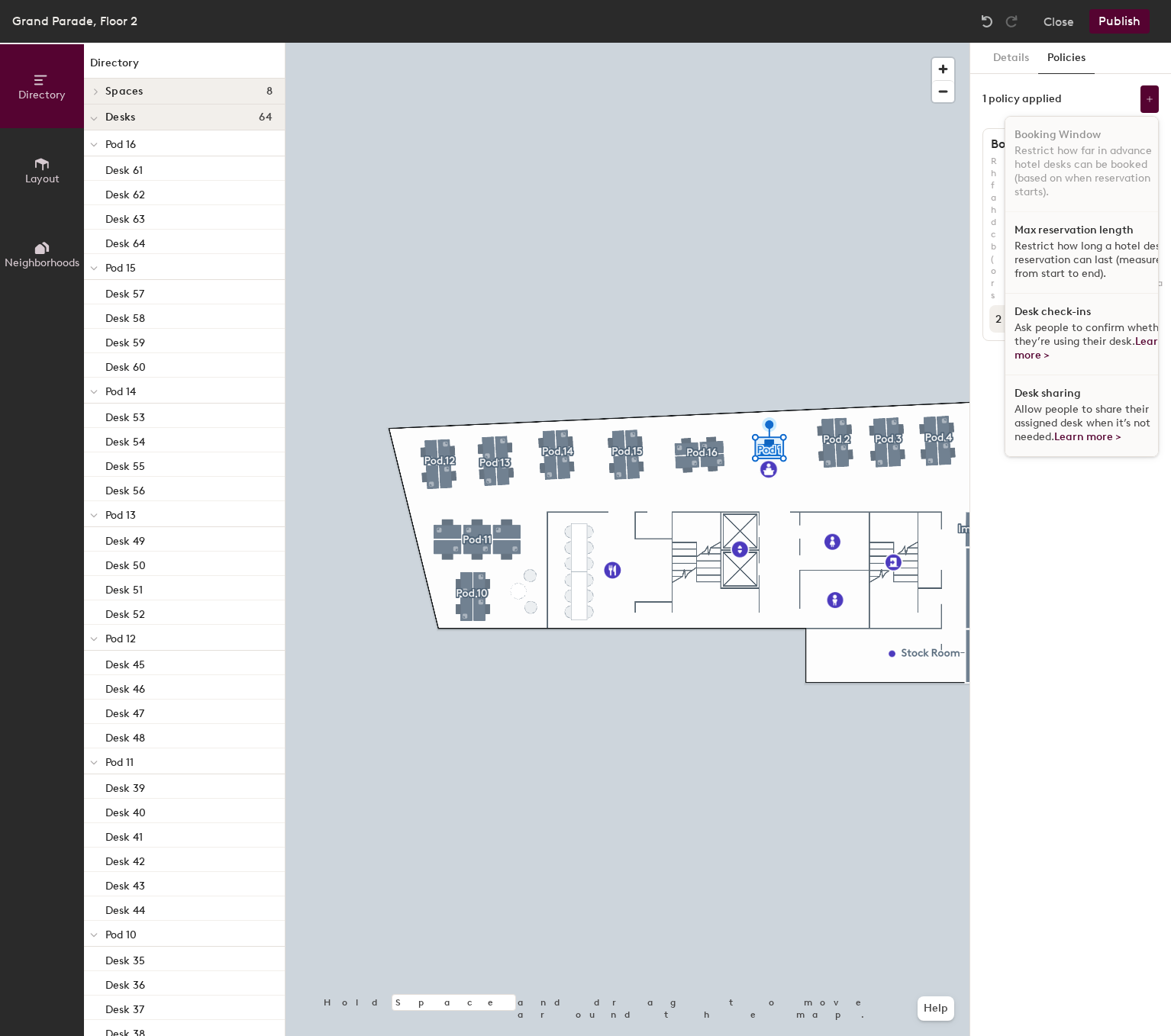
click at [1094, 331] on span "Ask people to confirm whether they’re using their desk. Learn more >" at bounding box center [1091, 341] width 154 height 40
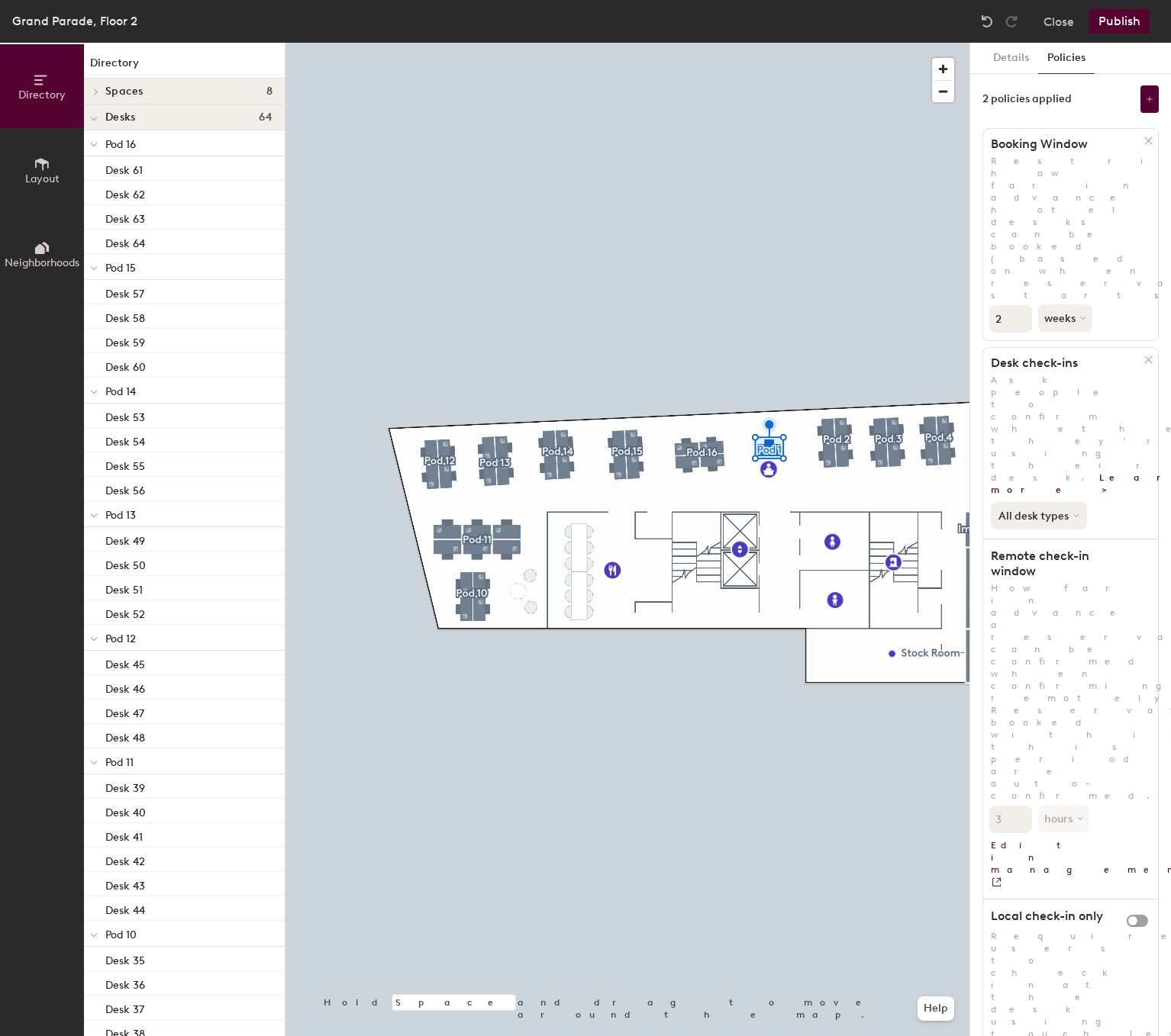
click at [1046, 502] on button "All desk types" at bounding box center [1039, 515] width 96 height 28
click at [1050, 558] on div "Hot/hotel only" at bounding box center [1039, 567] width 94 height 18
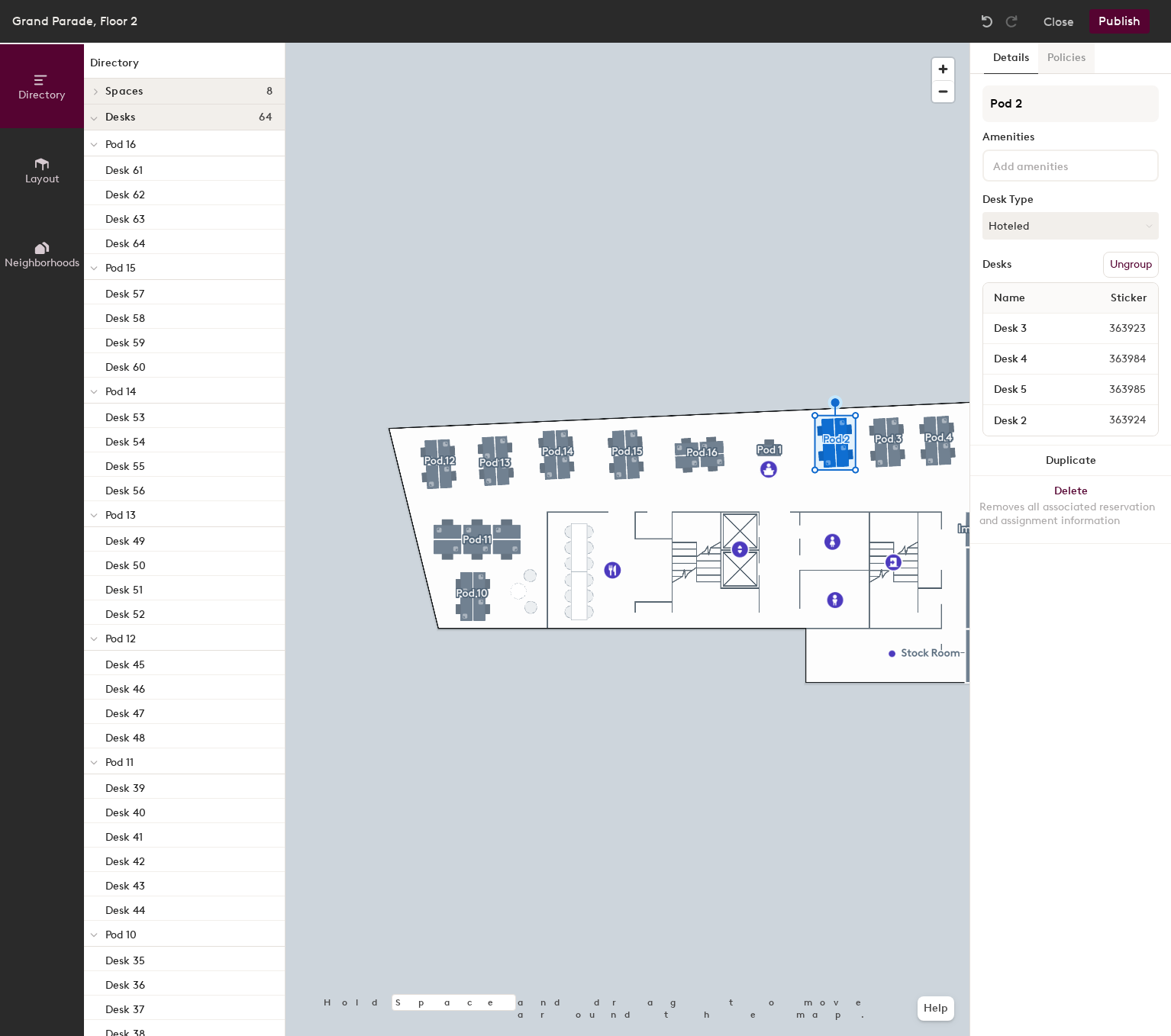
click at [1056, 57] on button "Policies" at bounding box center [1066, 58] width 56 height 31
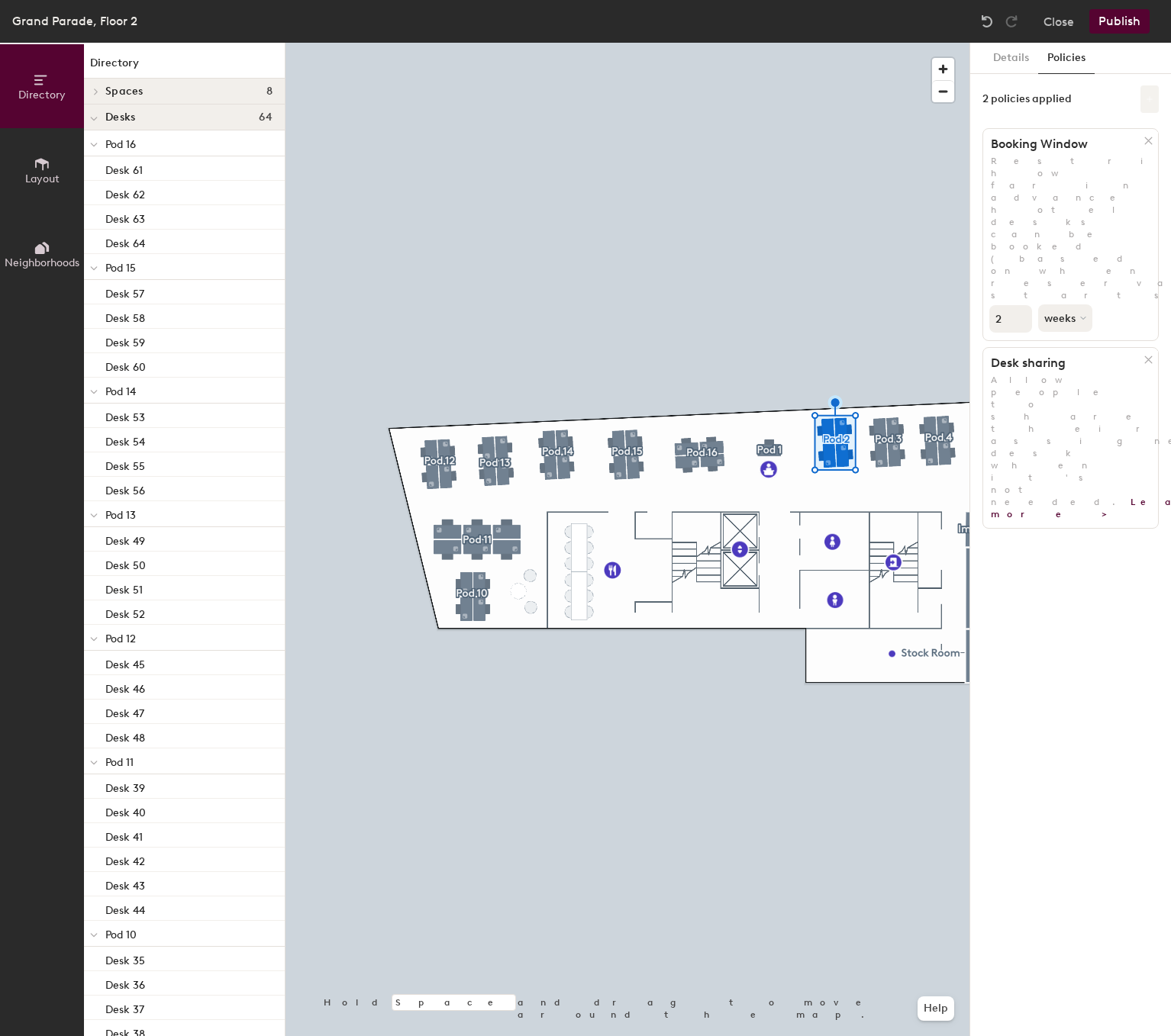
click at [1151, 103] on icon at bounding box center [1149, 98] width 8 height 8
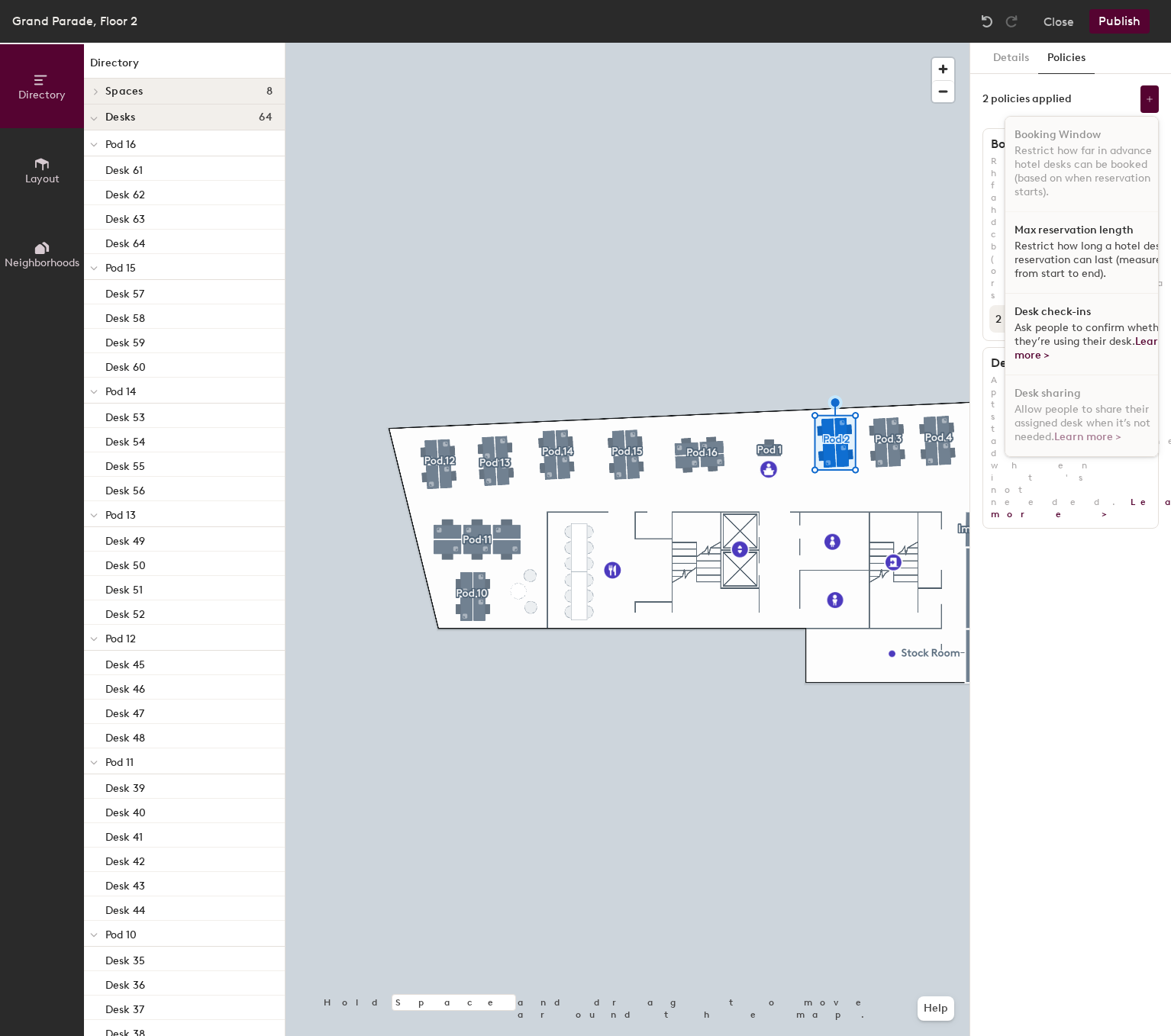
click at [1075, 334] on span "Ask people to confirm whether they’re using their desk. Learn more >" at bounding box center [1091, 341] width 154 height 40
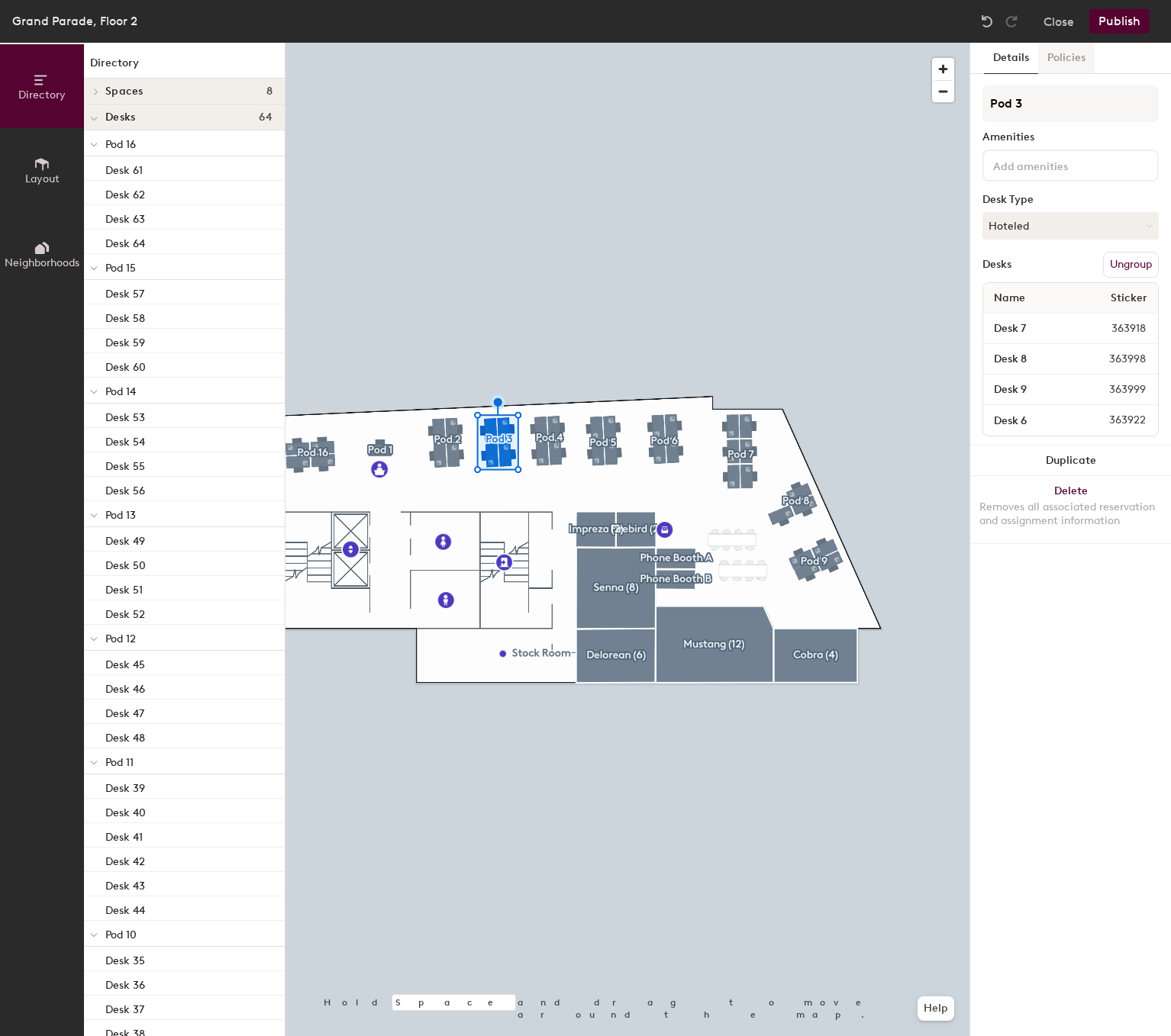
click at [1075, 62] on button "Policies" at bounding box center [1066, 58] width 56 height 31
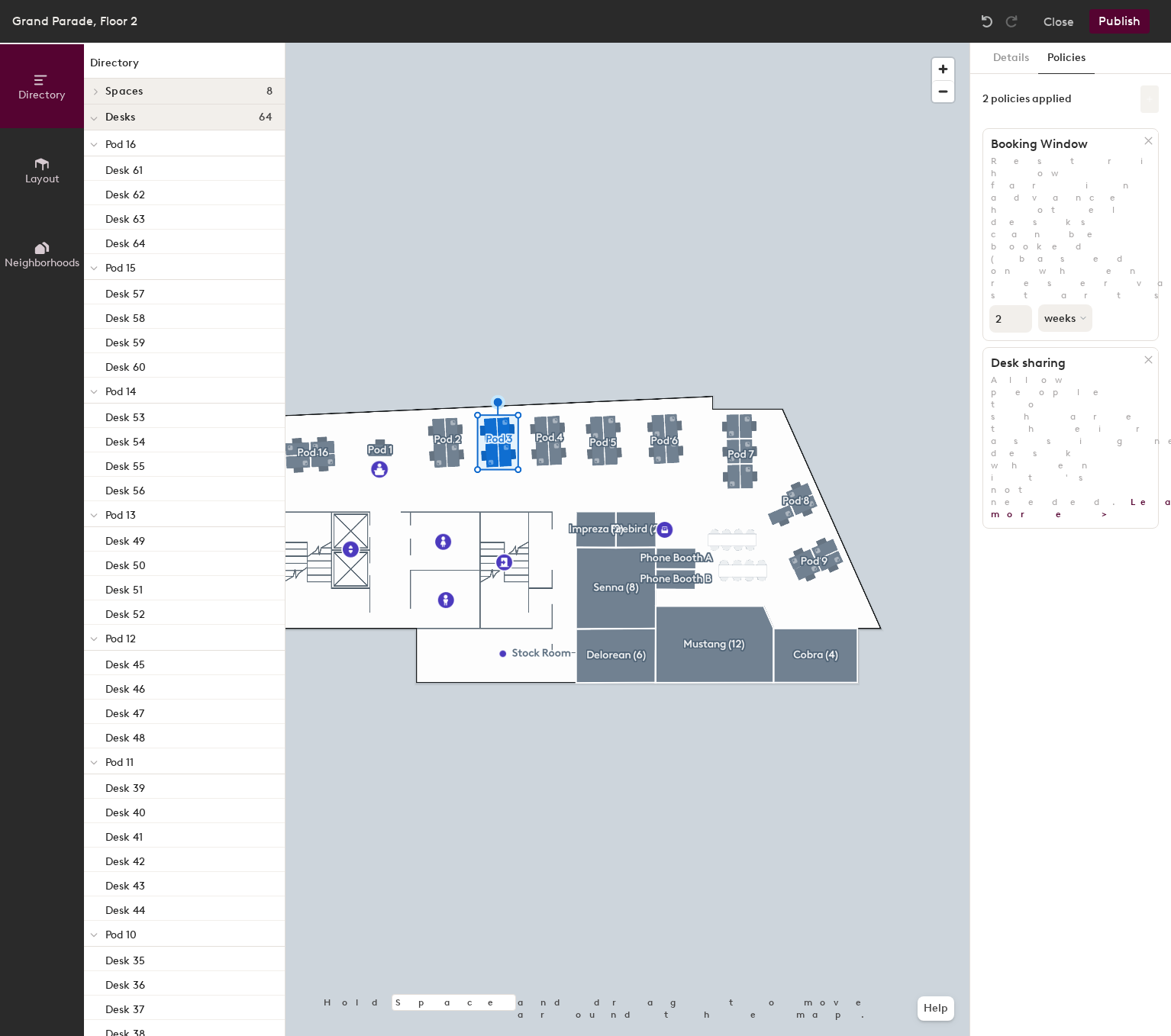
click at [1149, 102] on icon at bounding box center [1149, 98] width 6 height 6
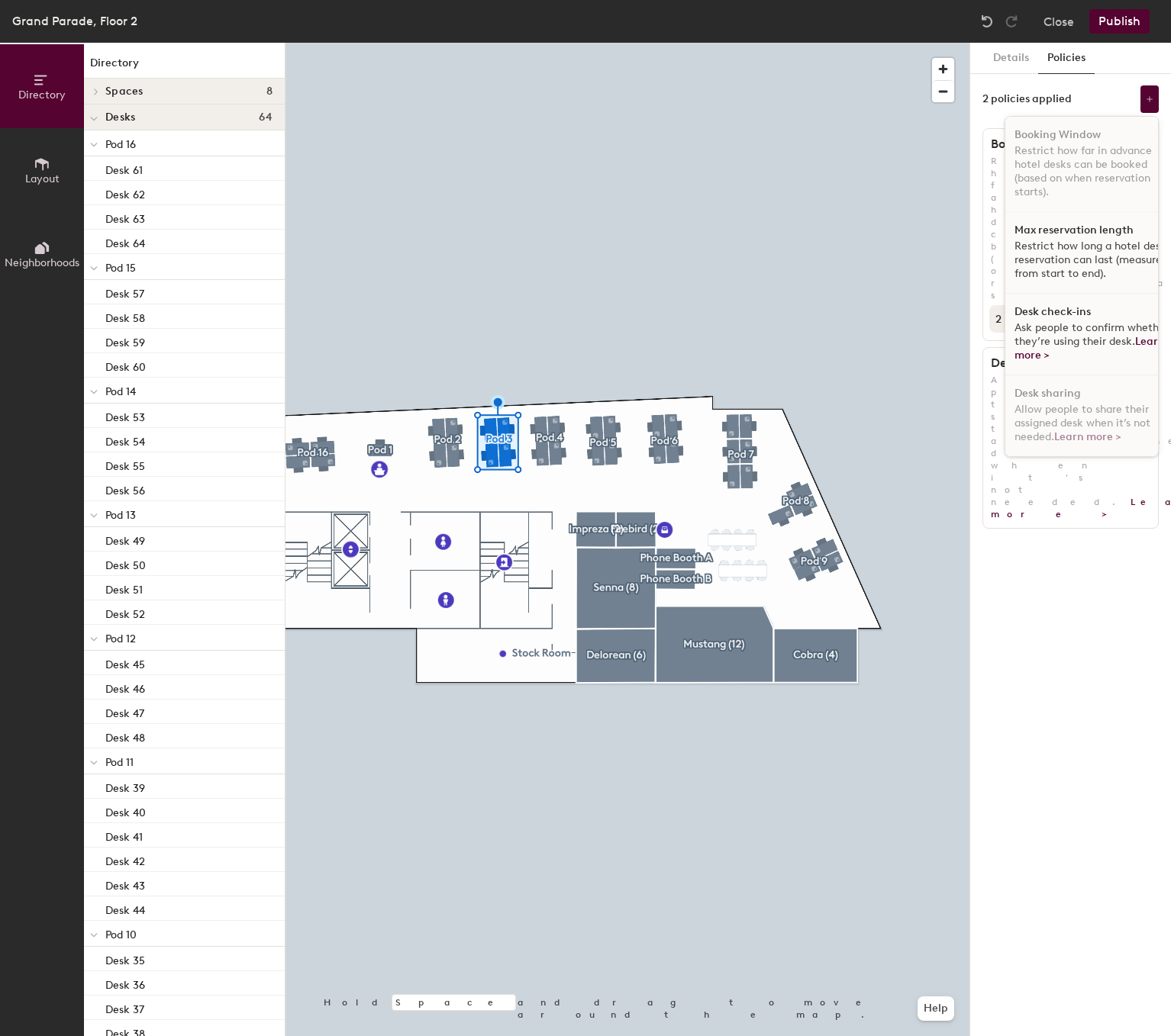
click at [1094, 318] on div "Desk check-ins Ask people to confirm whether they’re using their desk. Learn mo…" at bounding box center [1093, 334] width 176 height 82
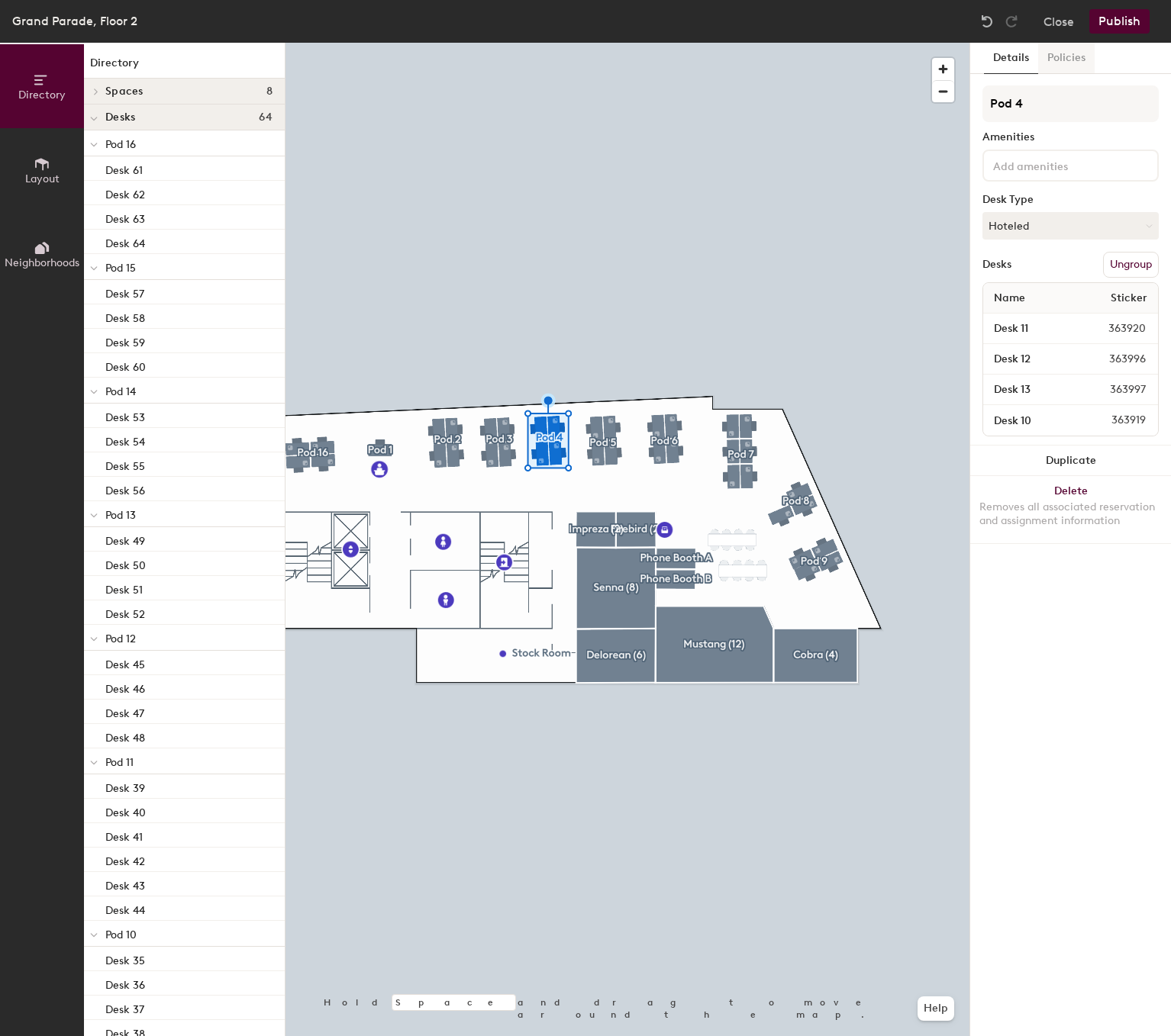
click at [1058, 61] on button "Policies" at bounding box center [1066, 58] width 56 height 31
click at [1076, 56] on button "Policies" at bounding box center [1066, 58] width 56 height 31
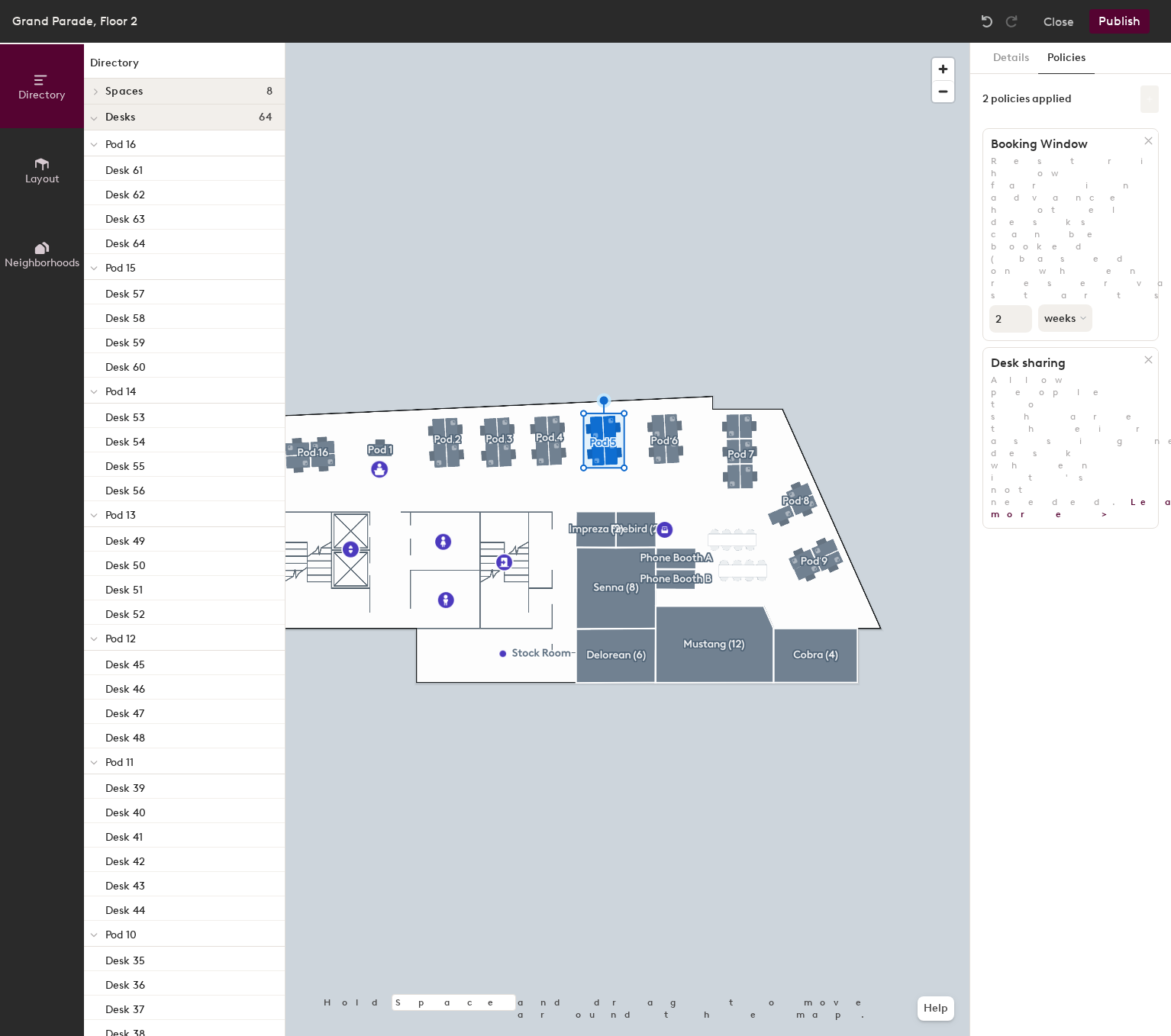
click at [1147, 95] on icon at bounding box center [1149, 98] width 8 height 8
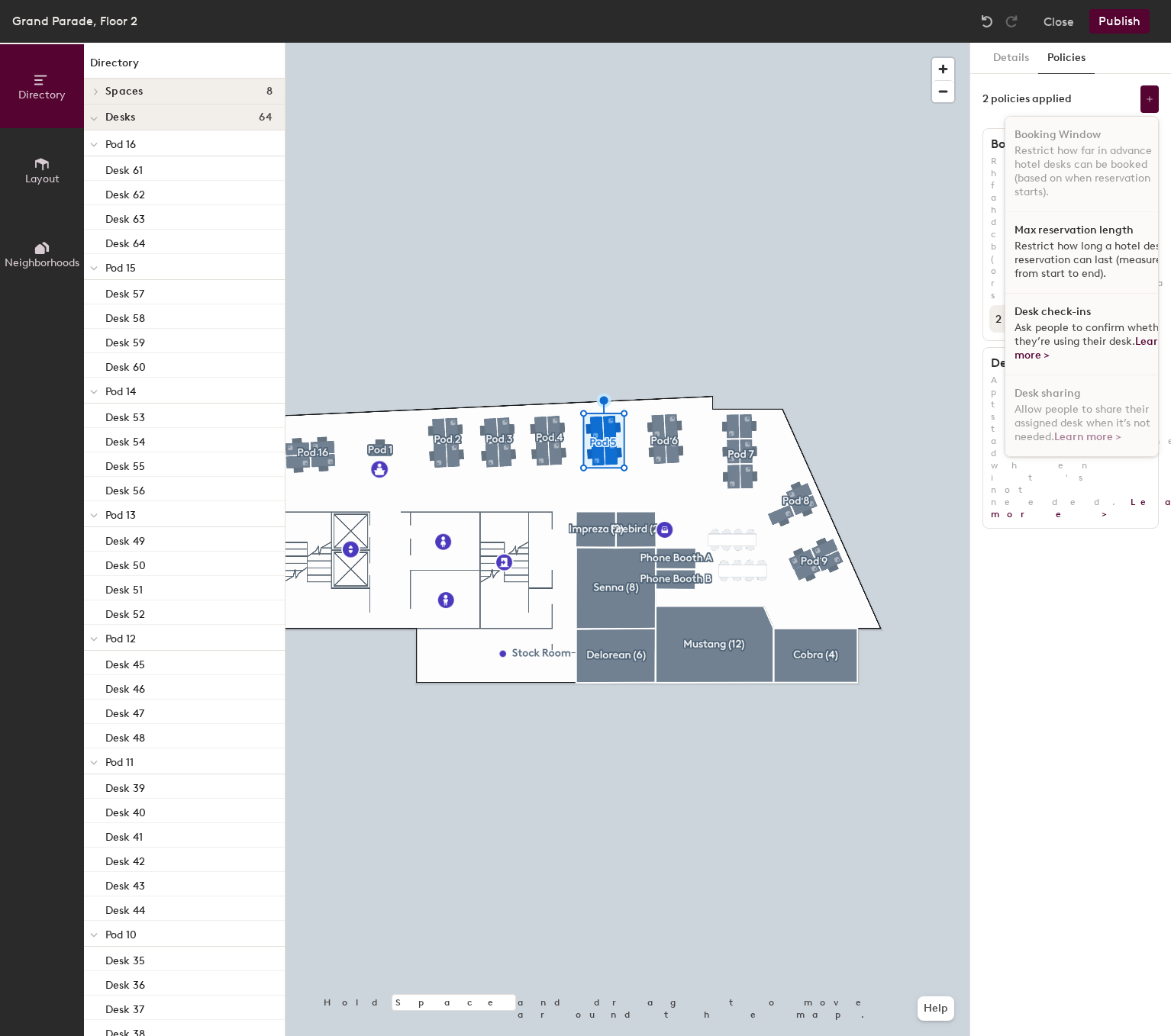
click at [1075, 326] on span "Ask people to confirm whether they’re using their desk. Learn more >" at bounding box center [1091, 341] width 154 height 40
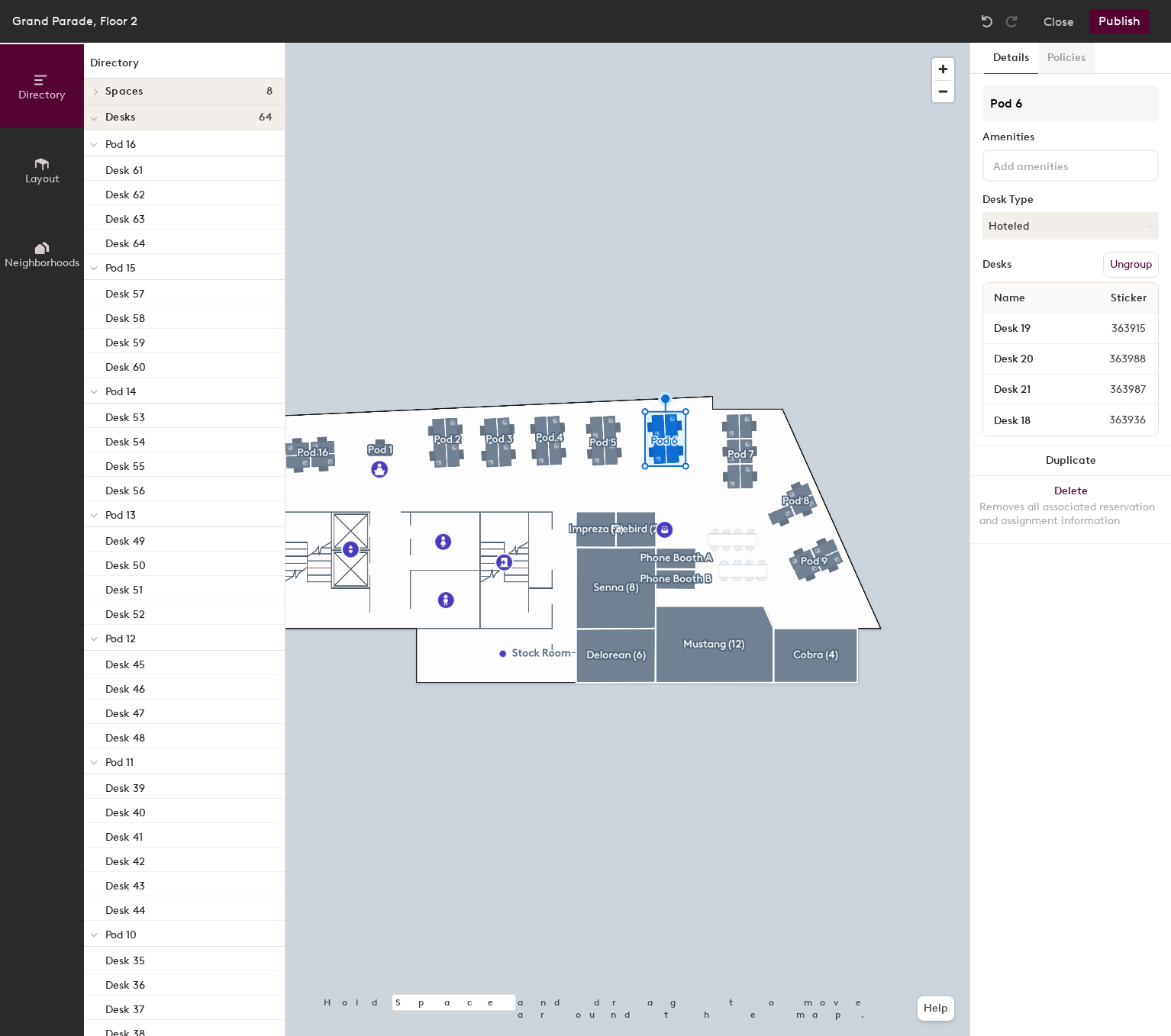
click at [1068, 60] on button "Policies" at bounding box center [1066, 58] width 56 height 31
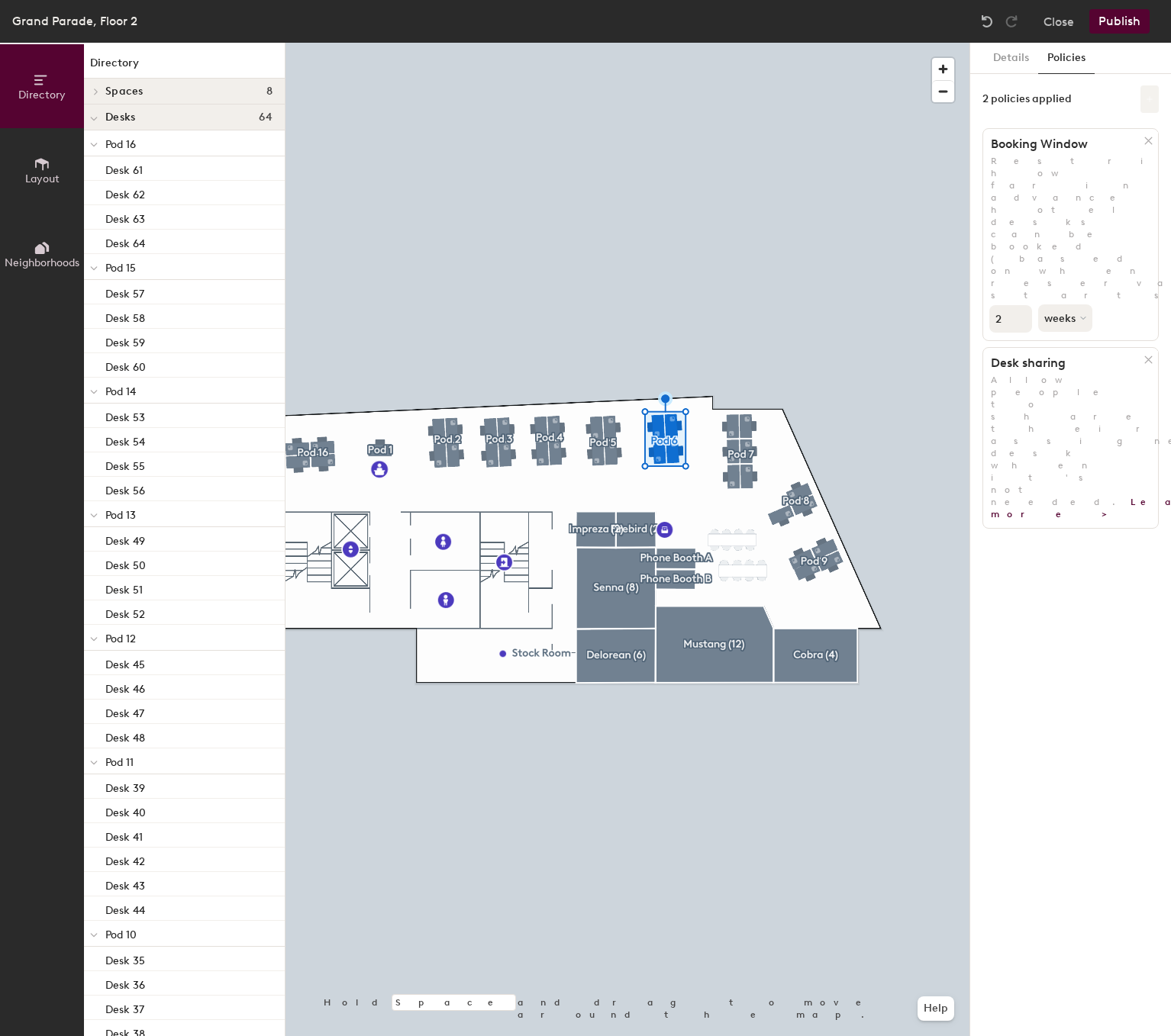
click at [1152, 93] on button at bounding box center [1150, 99] width 19 height 28
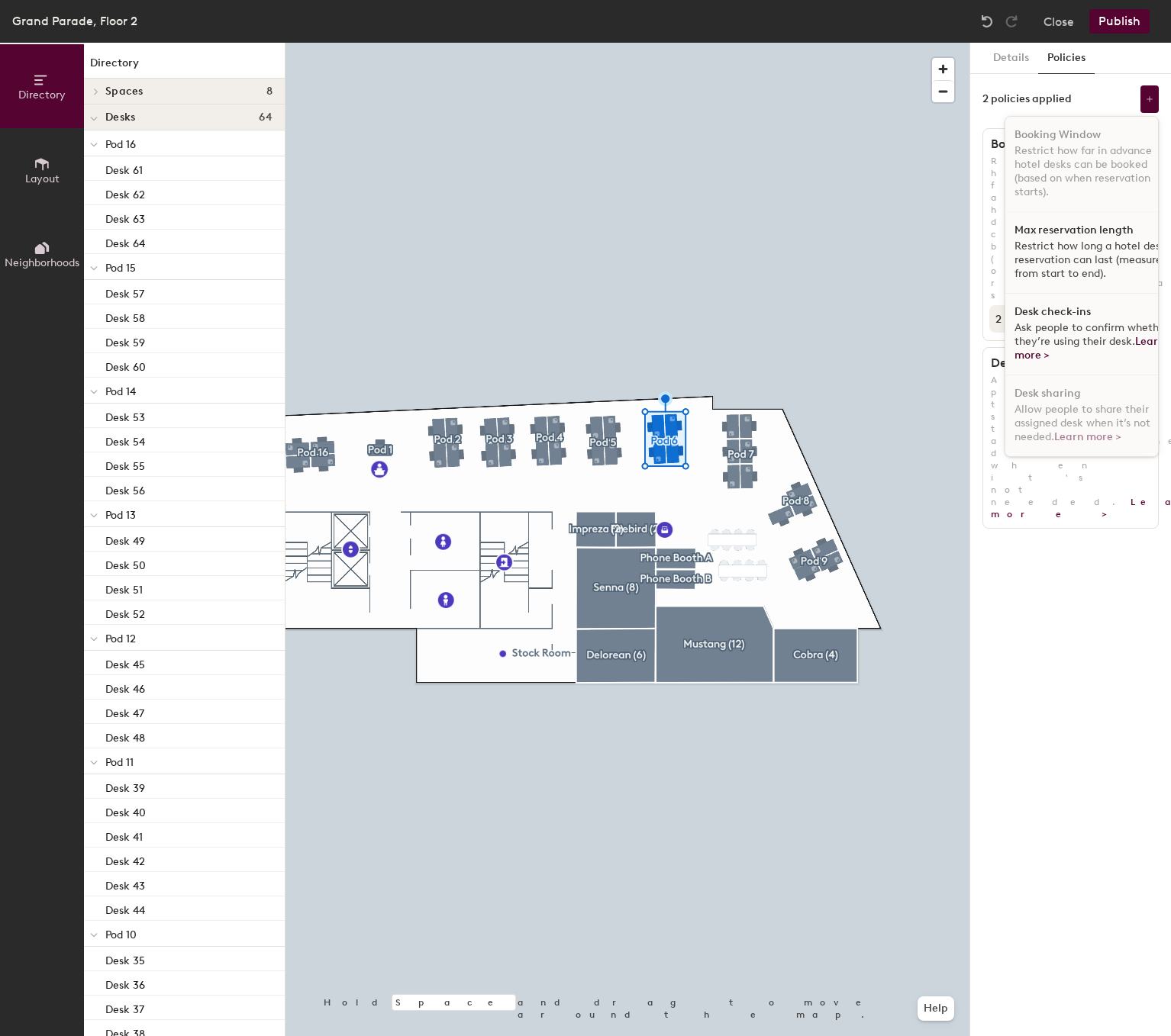
click at [1089, 327] on span "Ask people to confirm whether they’re using their desk. Learn more >" at bounding box center [1091, 341] width 154 height 40
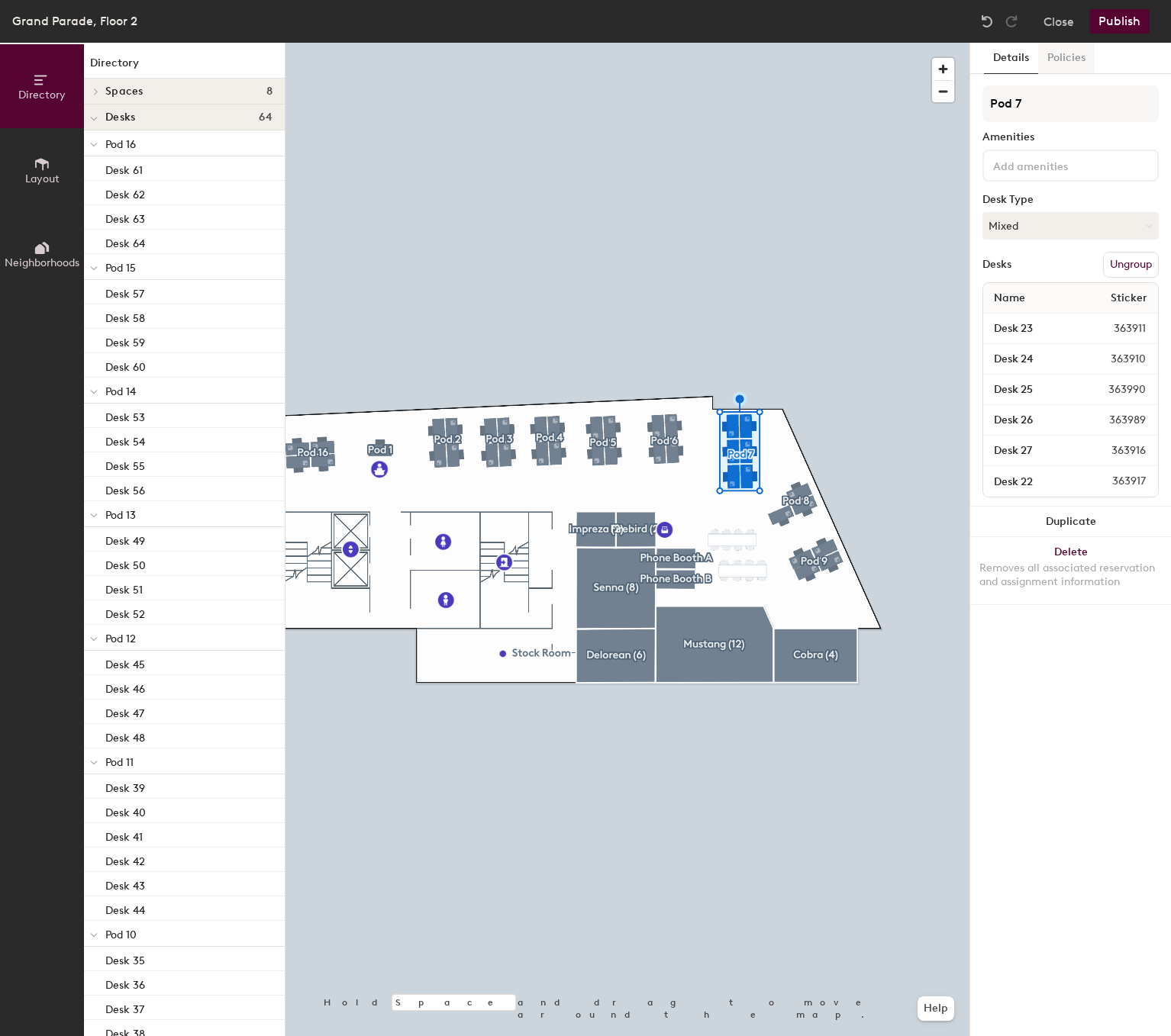
click at [1063, 58] on button "Policies" at bounding box center [1066, 58] width 56 height 31
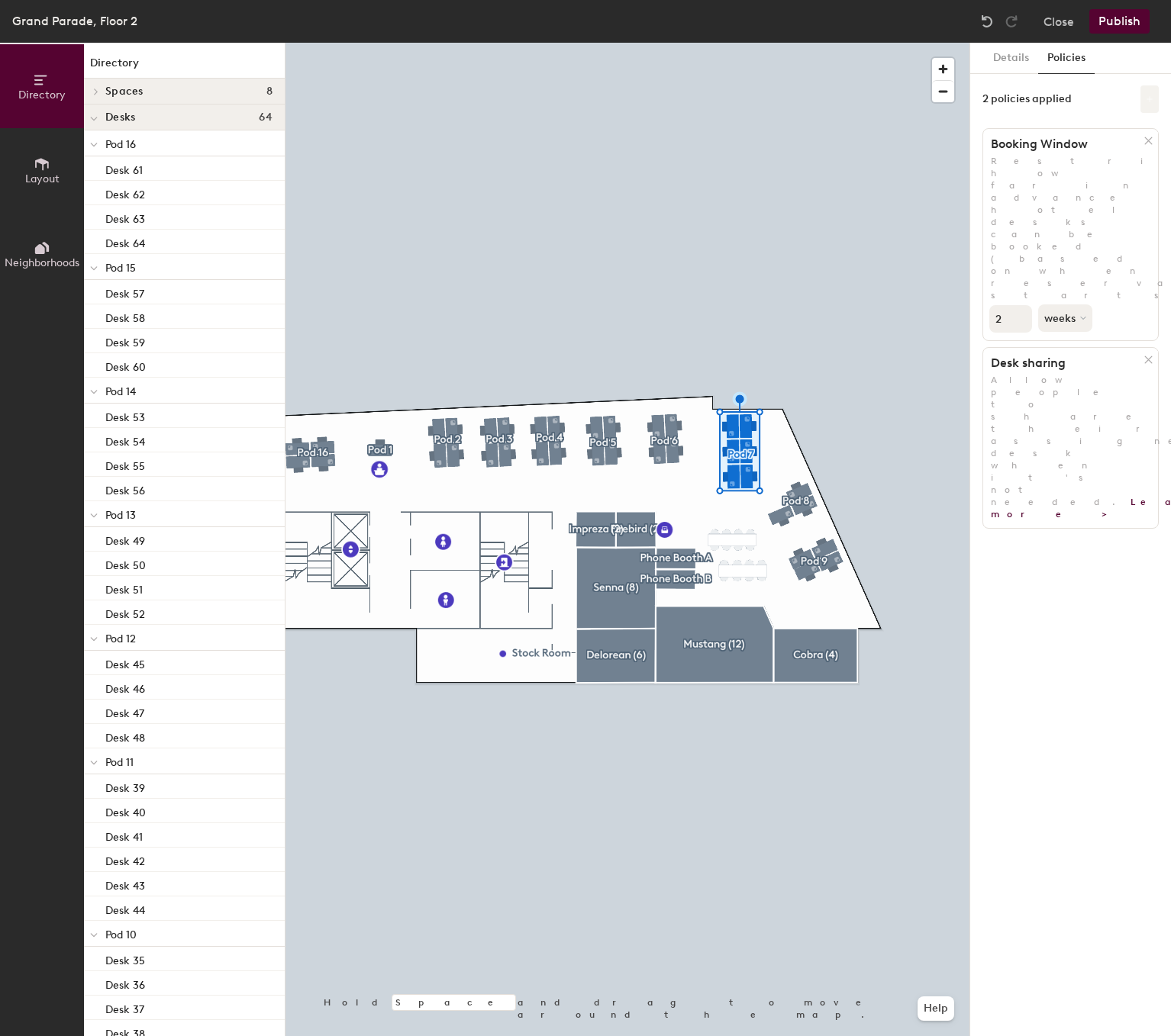
click at [1144, 99] on button at bounding box center [1150, 99] width 19 height 28
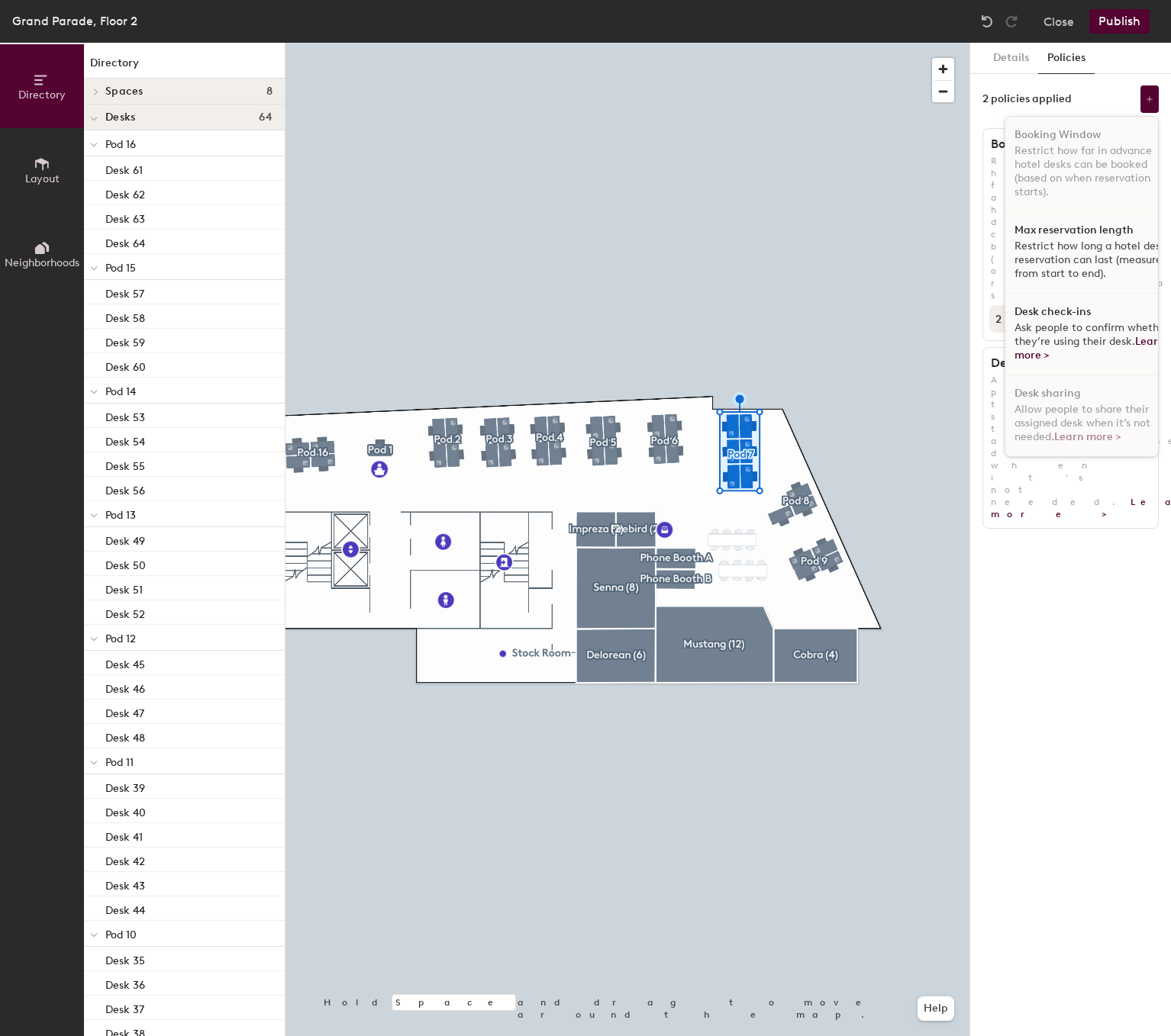
click at [1092, 326] on span "Ask people to confirm whether they’re using their desk. Learn more >" at bounding box center [1091, 341] width 154 height 40
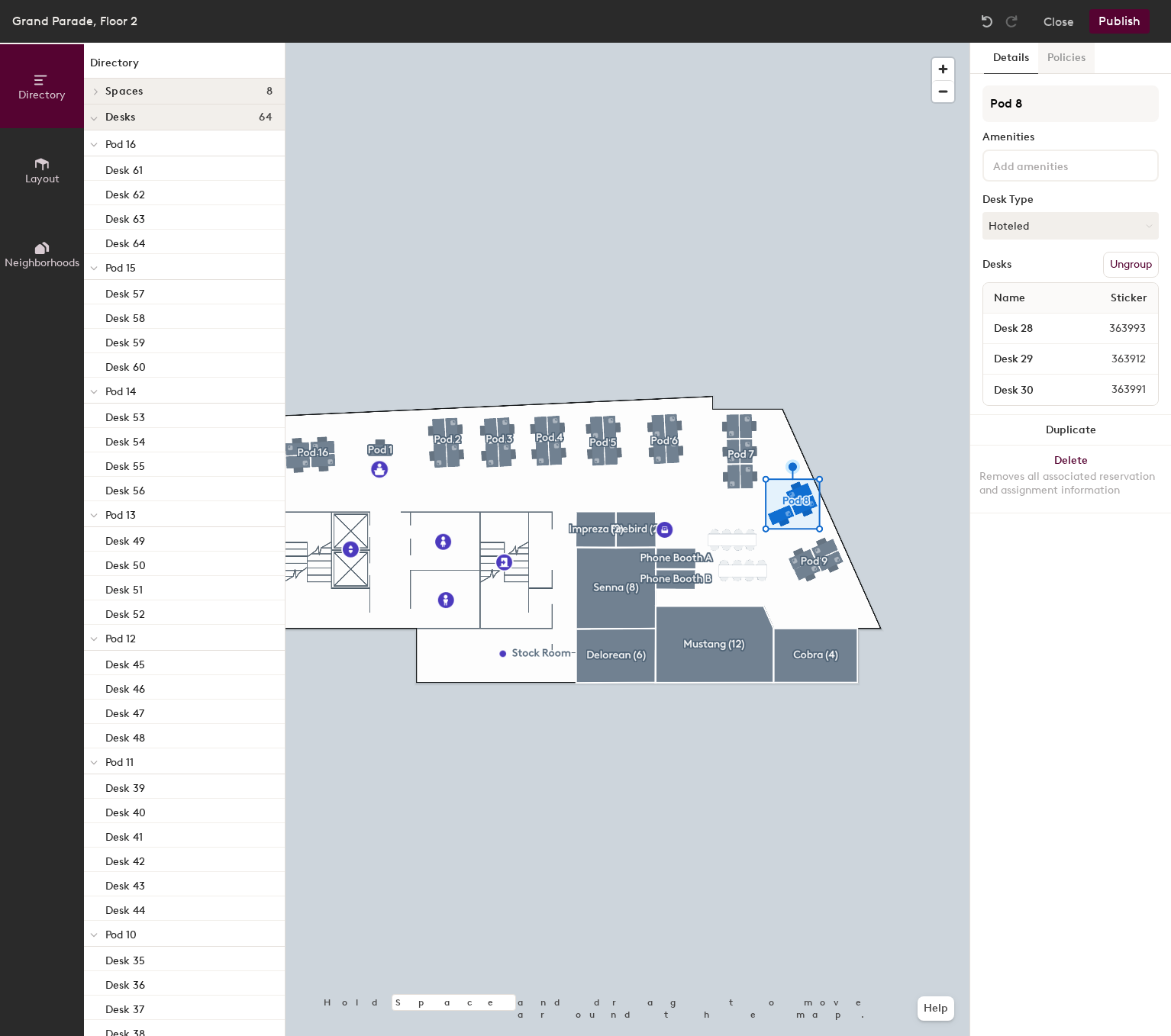
click at [1062, 51] on button "Policies" at bounding box center [1066, 58] width 56 height 31
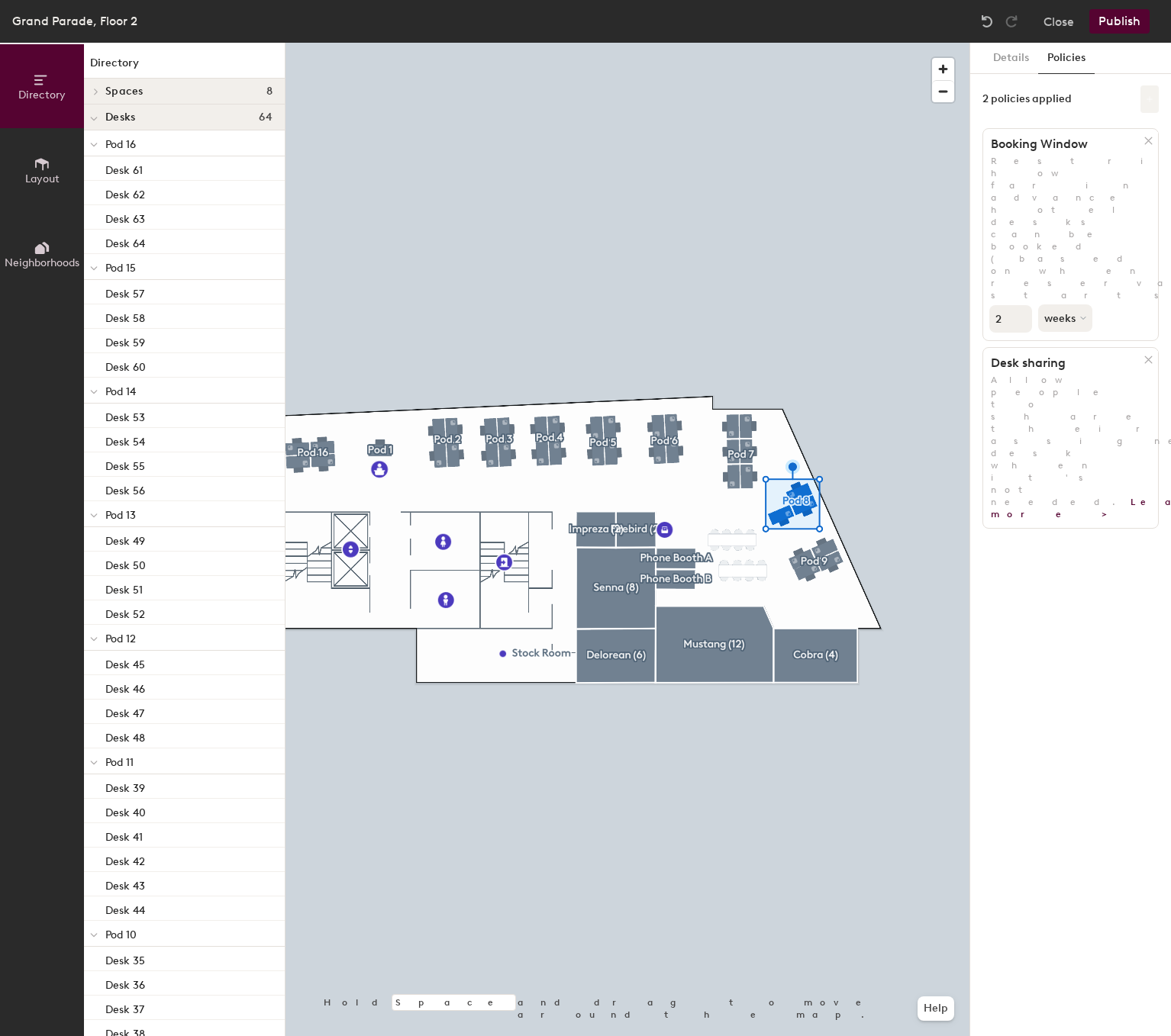
click at [1151, 98] on icon at bounding box center [1149, 98] width 6 height 6
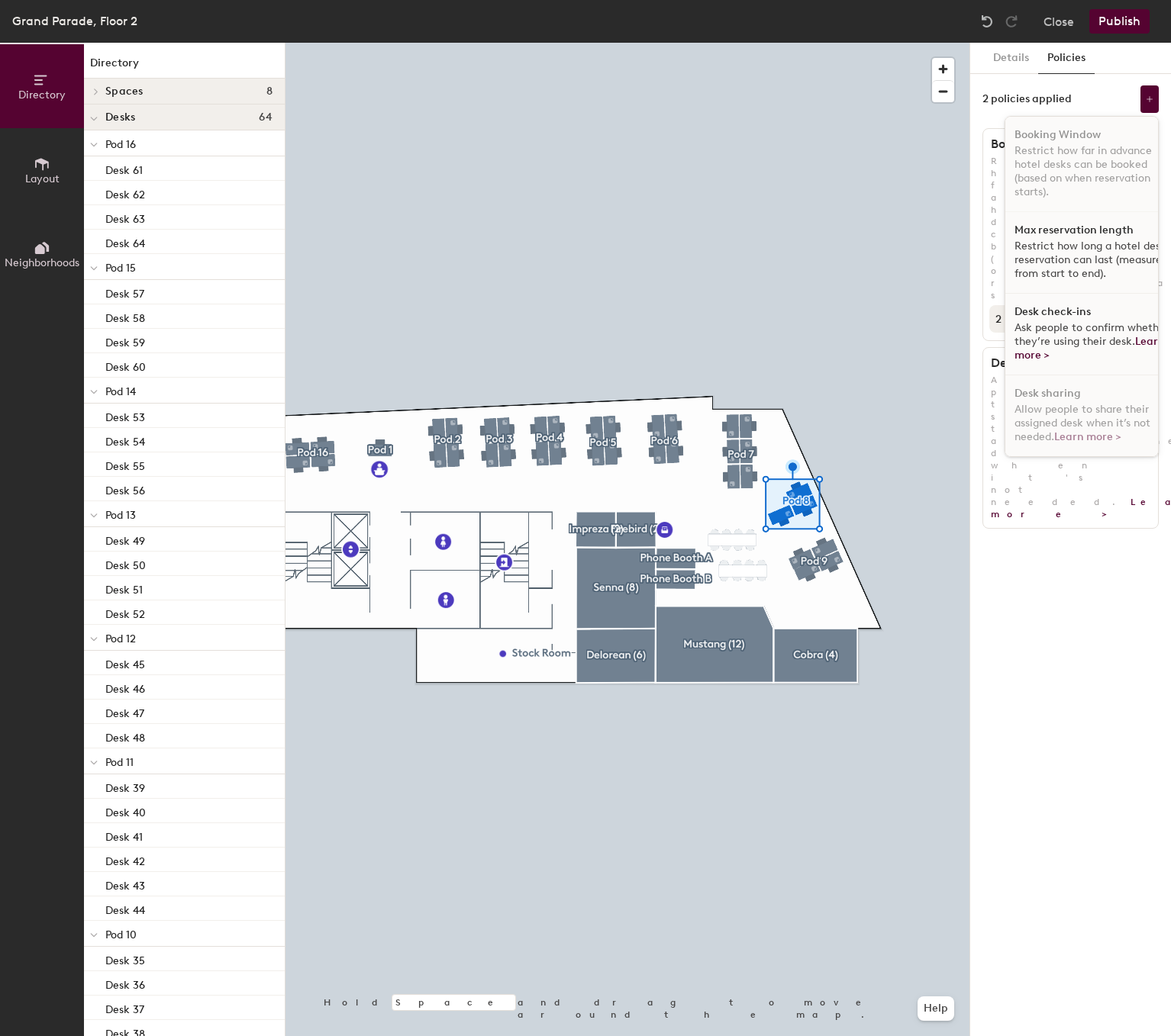
click at [1095, 328] on span "Ask people to confirm whether they’re using their desk. Learn more >" at bounding box center [1091, 341] width 154 height 40
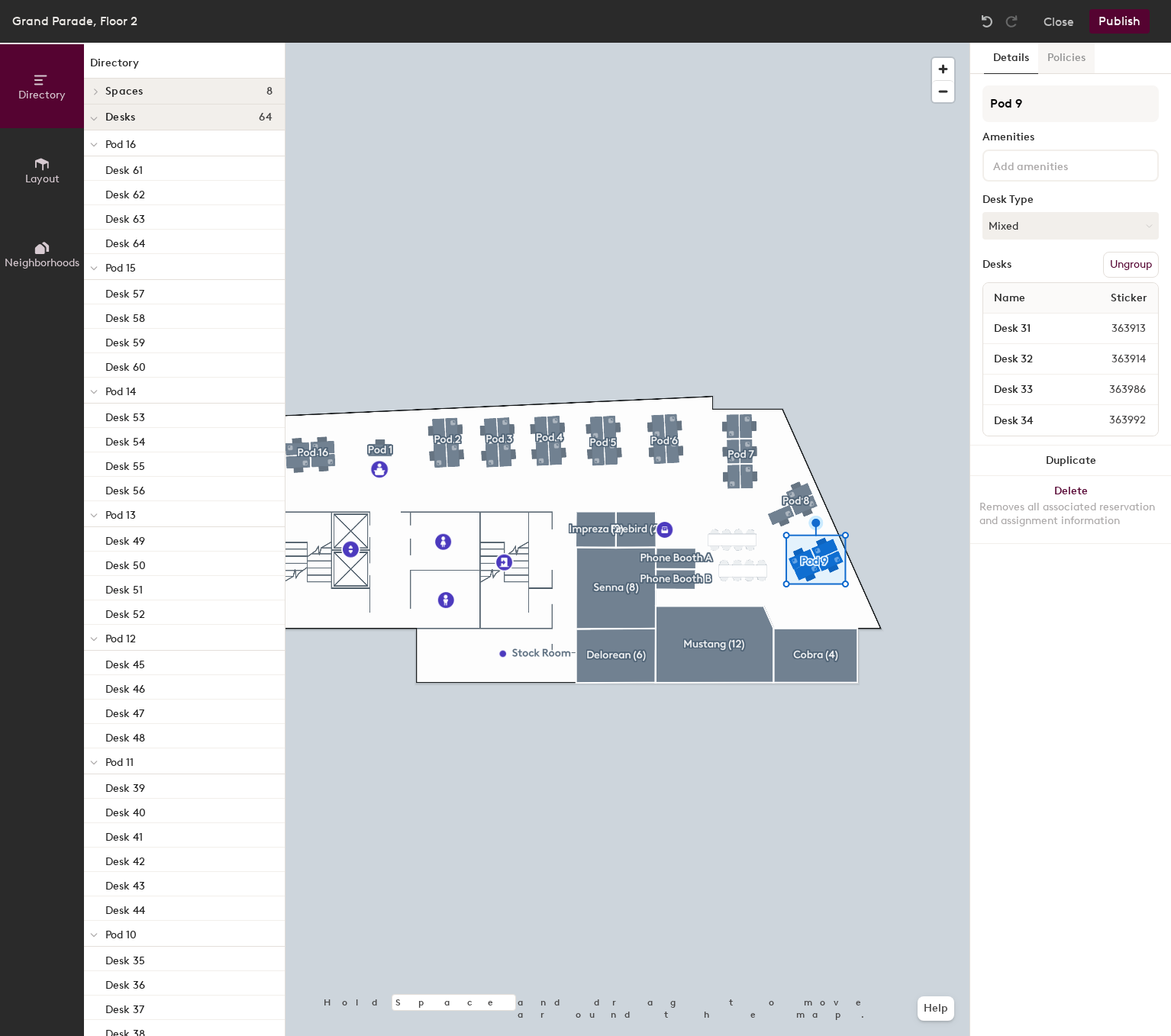
click at [1068, 56] on button "Policies" at bounding box center [1066, 58] width 56 height 31
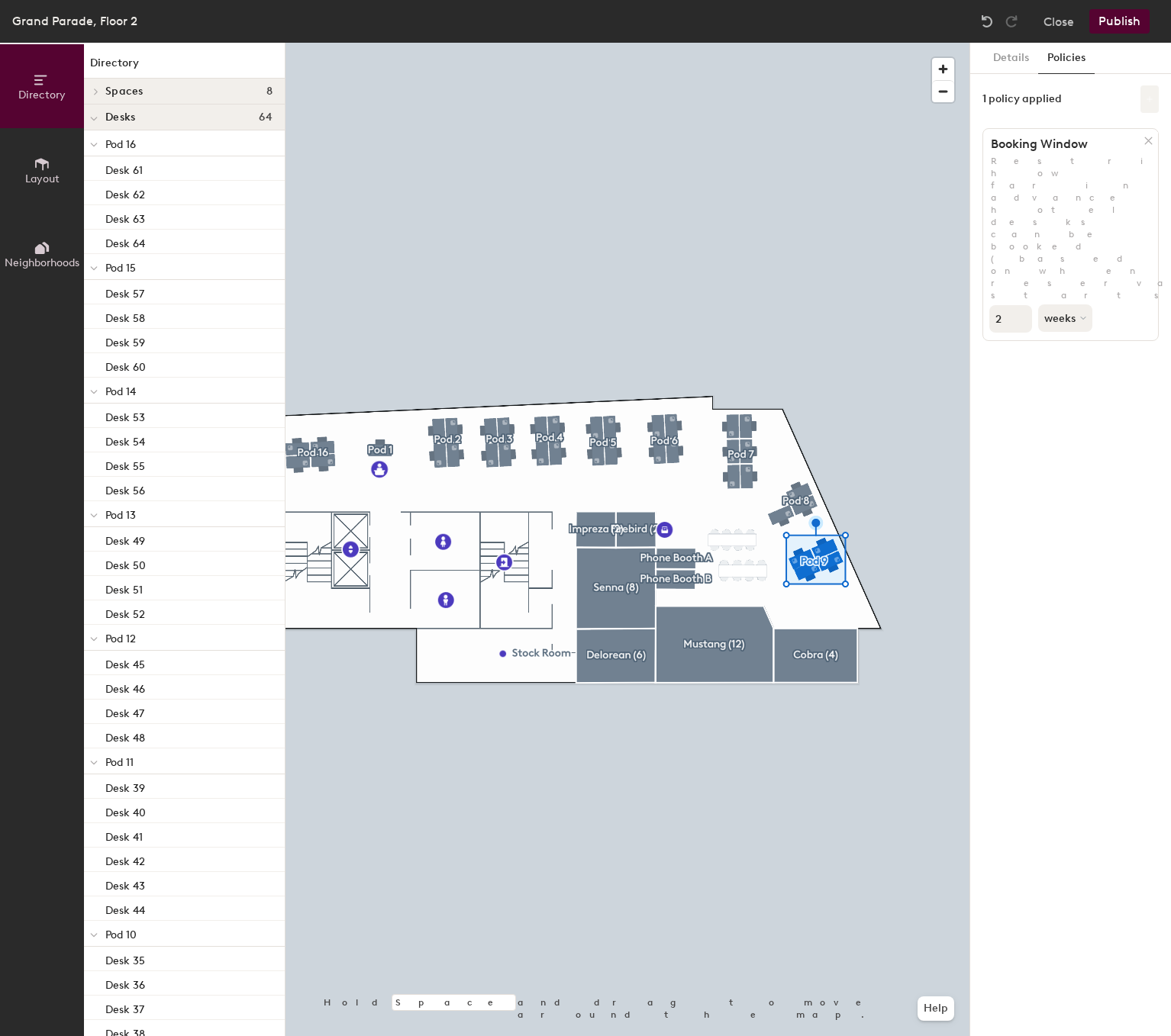
click at [1158, 91] on button at bounding box center [1150, 99] width 19 height 28
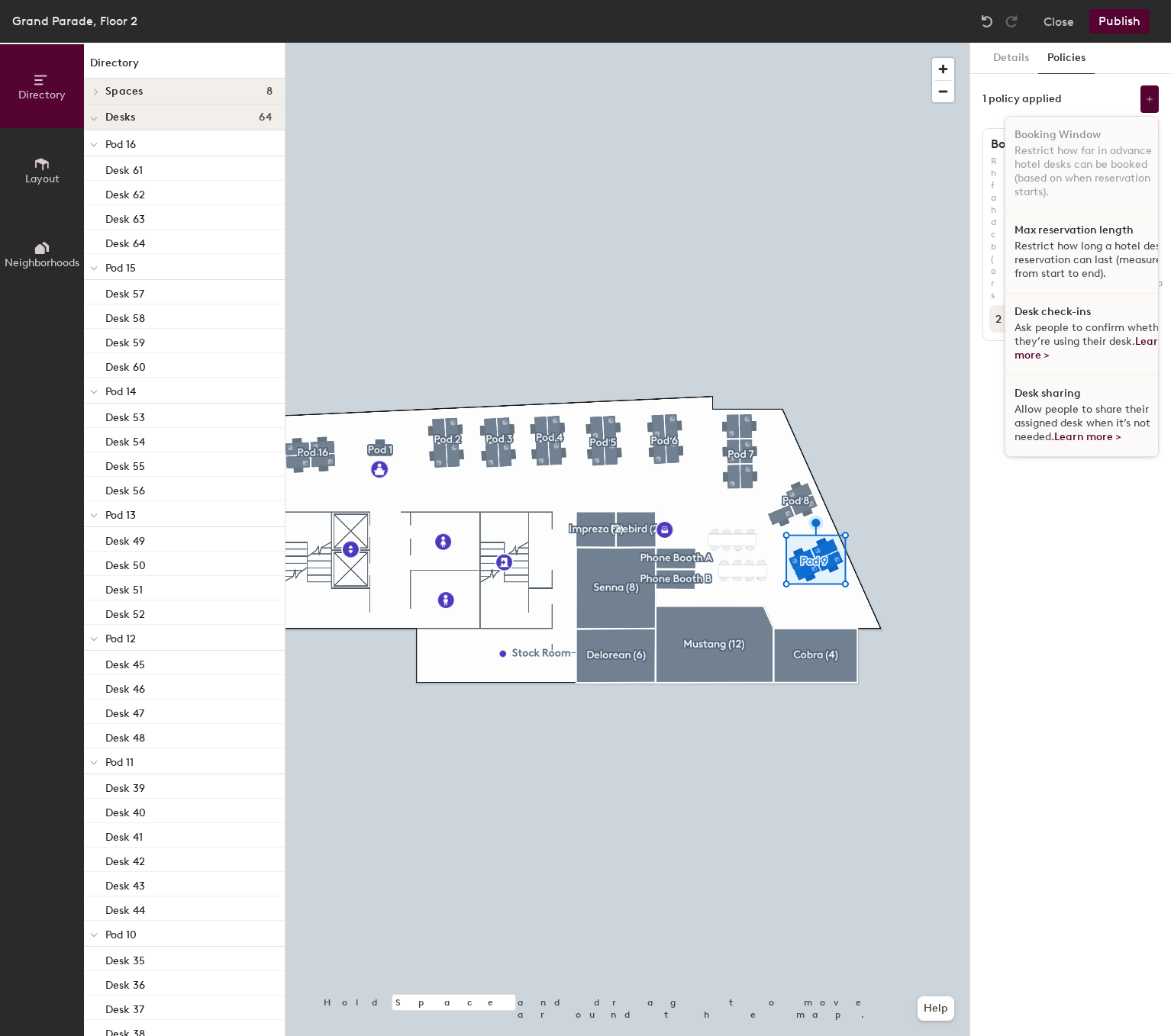
click at [1085, 334] on span "Ask people to confirm whether they’re using their desk. Learn more >" at bounding box center [1091, 341] width 154 height 40
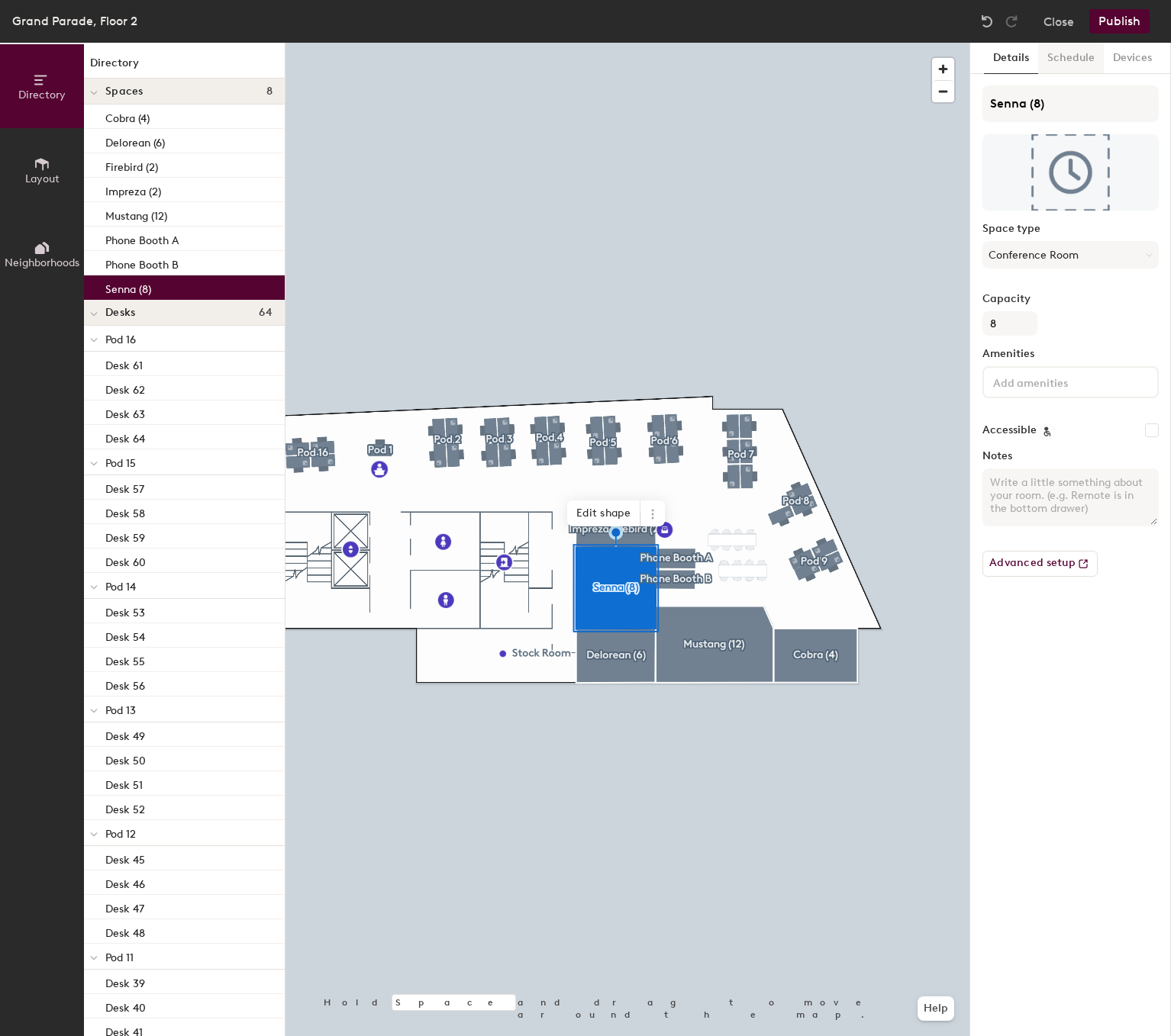
click at [1077, 62] on button "Schedule" at bounding box center [1071, 58] width 66 height 31
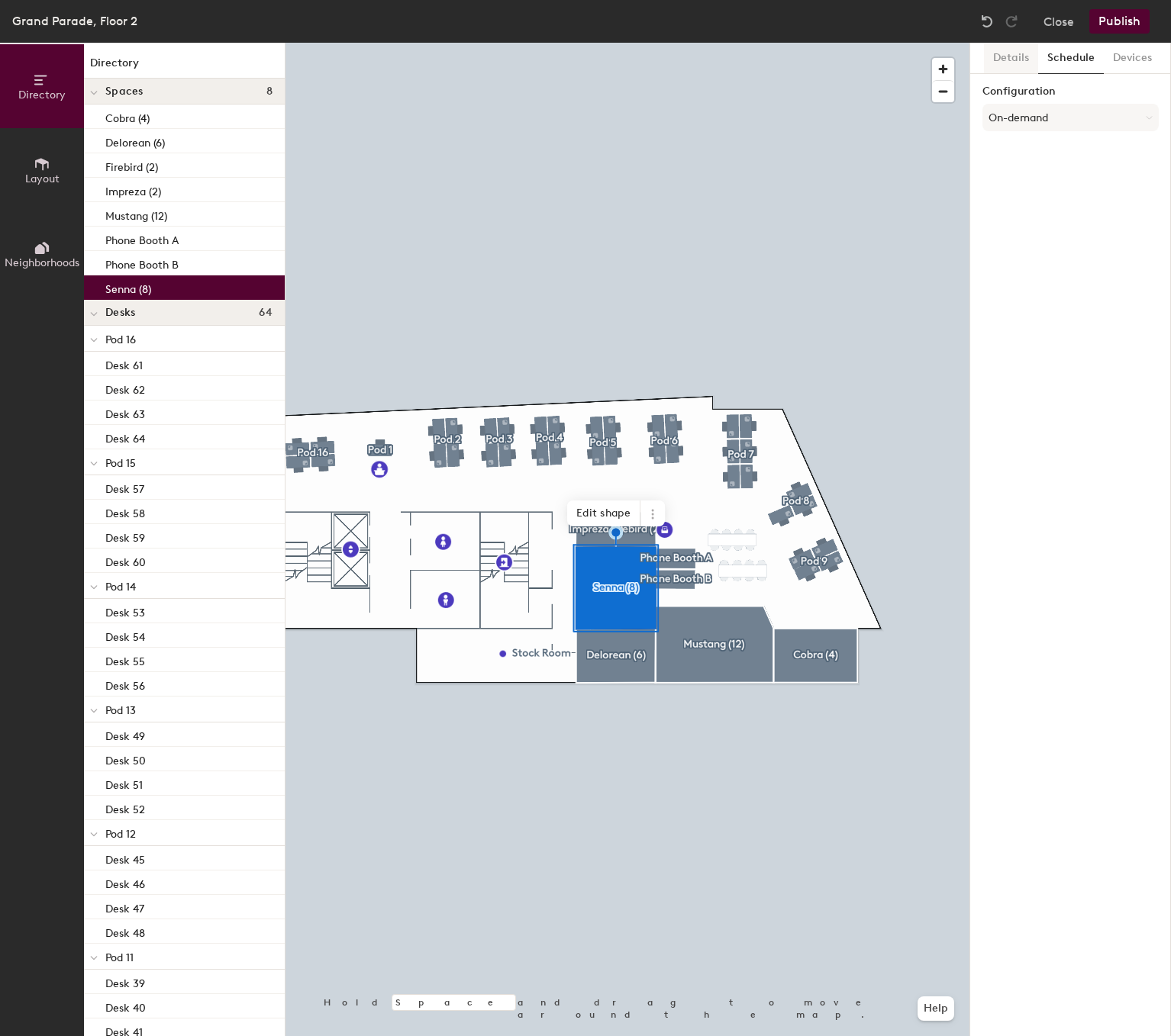
click at [1013, 71] on button "Details" at bounding box center [1011, 58] width 54 height 31
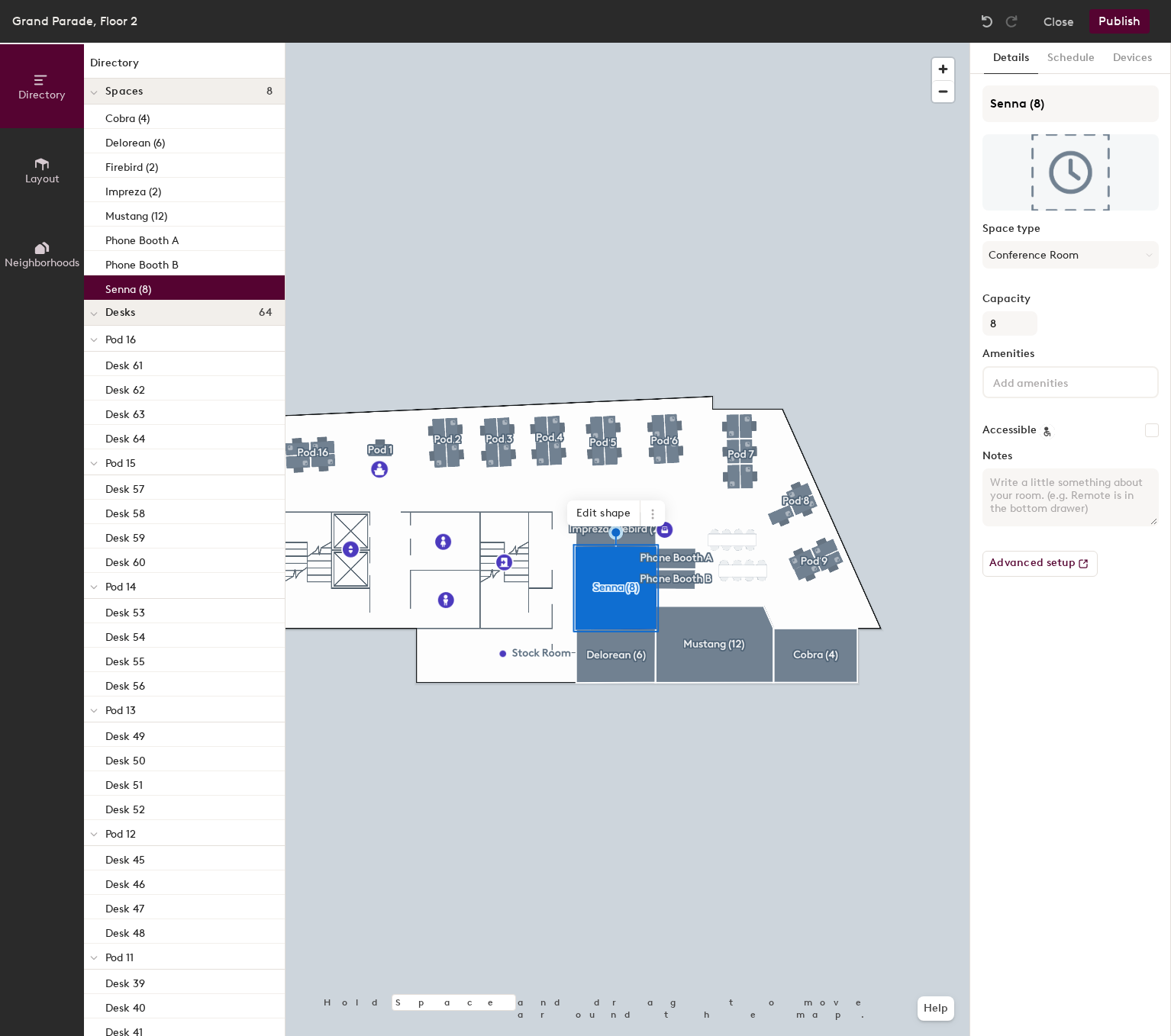
click at [1121, 18] on button "Publish" at bounding box center [1120, 21] width 61 height 24
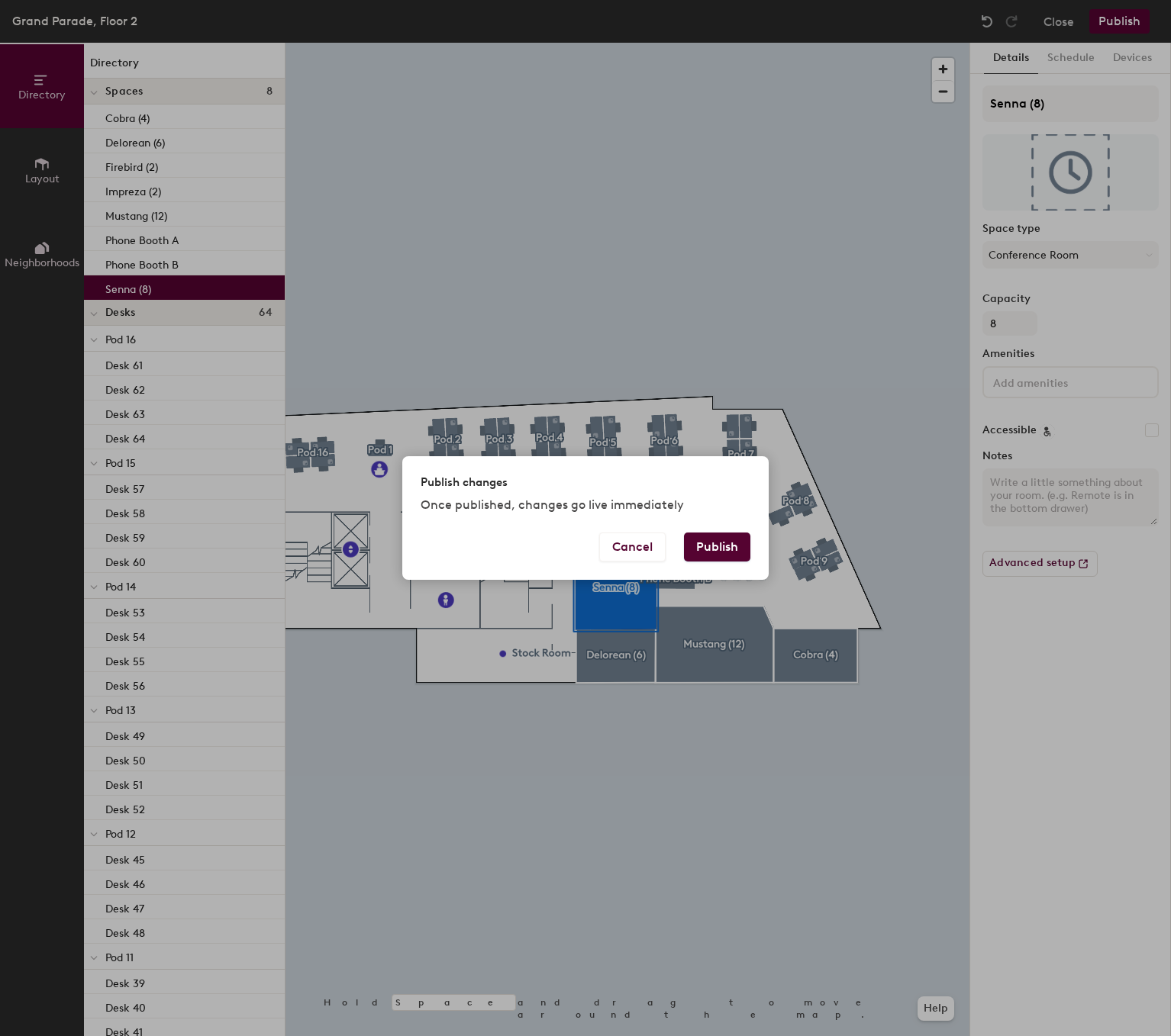
click at [729, 547] on button "Publish" at bounding box center [717, 547] width 66 height 29
